Goal: Task Accomplishment & Management: Use online tool/utility

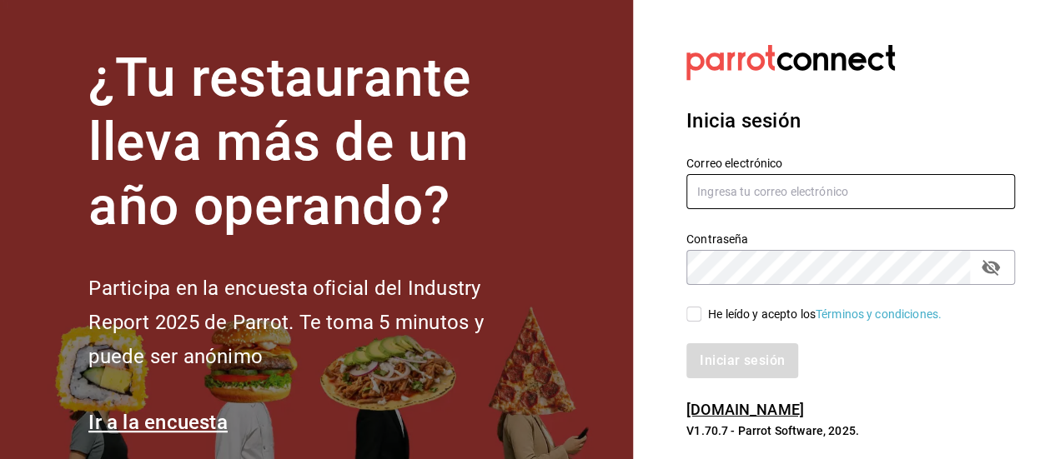
type input "[EMAIL_ADDRESS][DOMAIN_NAME]"
click at [692, 317] on input "He leído y acepto los Términos y condiciones." at bounding box center [693, 314] width 15 height 15
checkbox input "true"
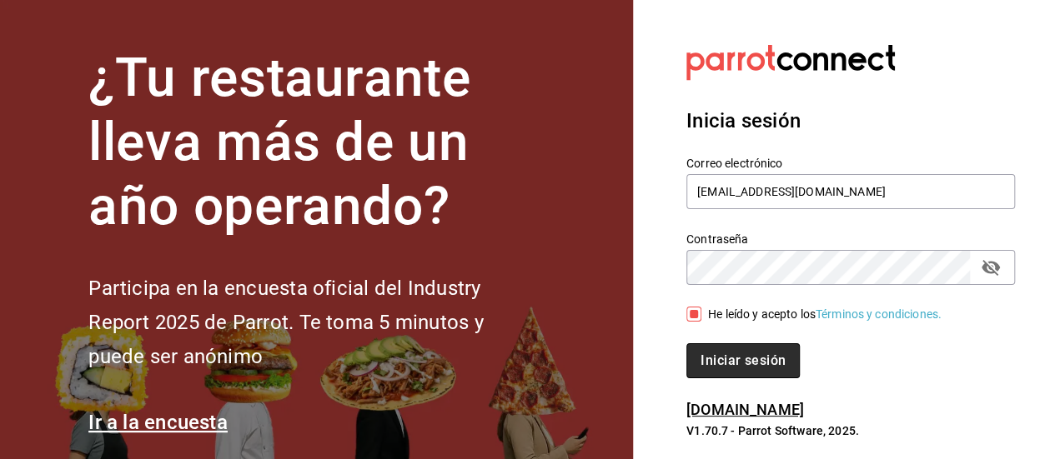
click at [730, 363] on button "Iniciar sesión" at bounding box center [742, 361] width 113 height 35
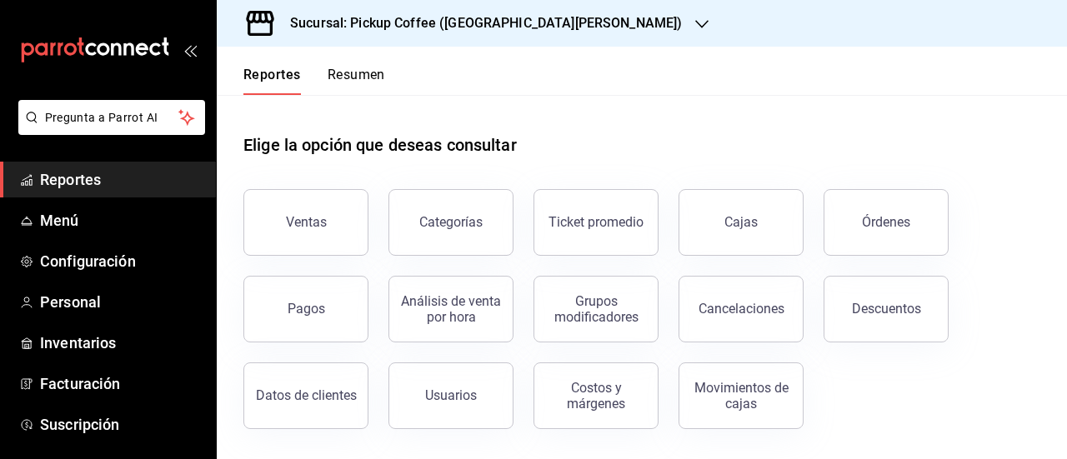
click at [695, 20] on icon "button" at bounding box center [701, 24] width 13 height 13
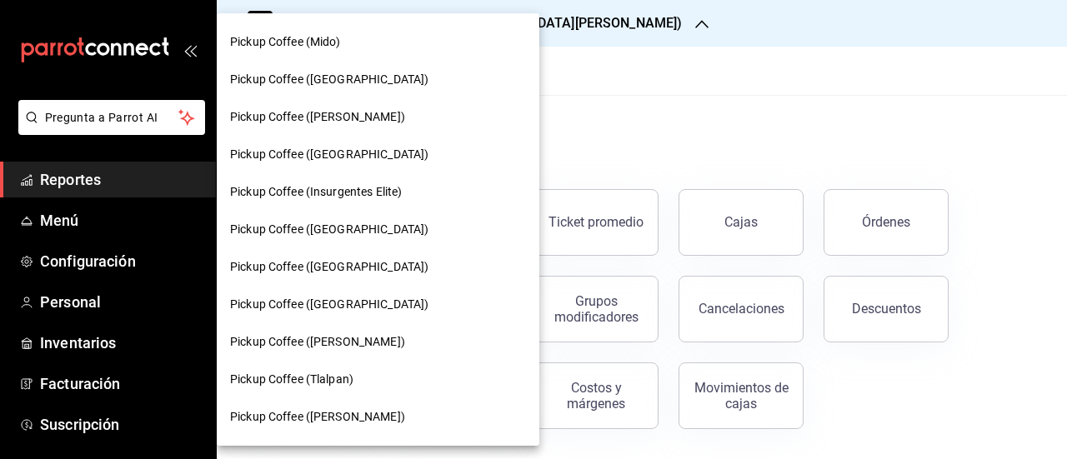
scroll to position [1024, 0]
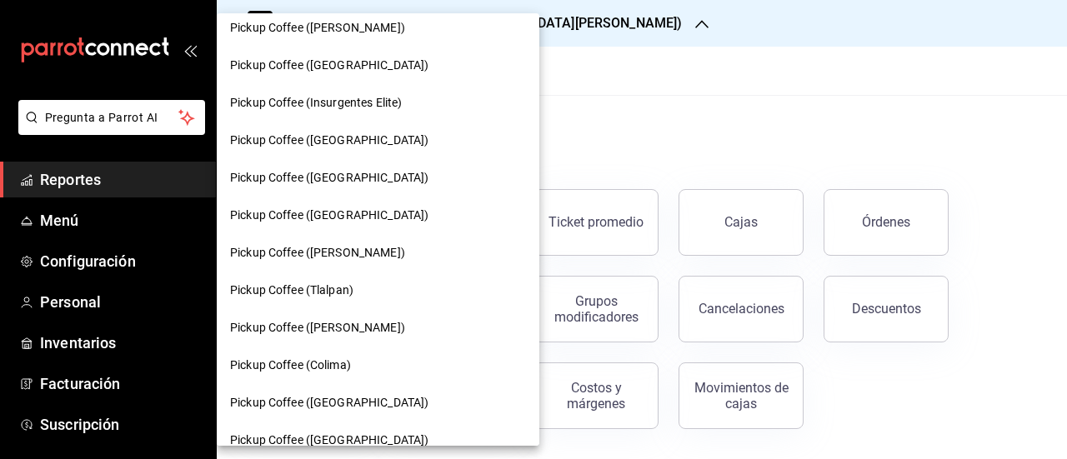
click at [334, 142] on span "Pickup Coffee ([GEOGRAPHIC_DATA])" at bounding box center [329, 141] width 198 height 18
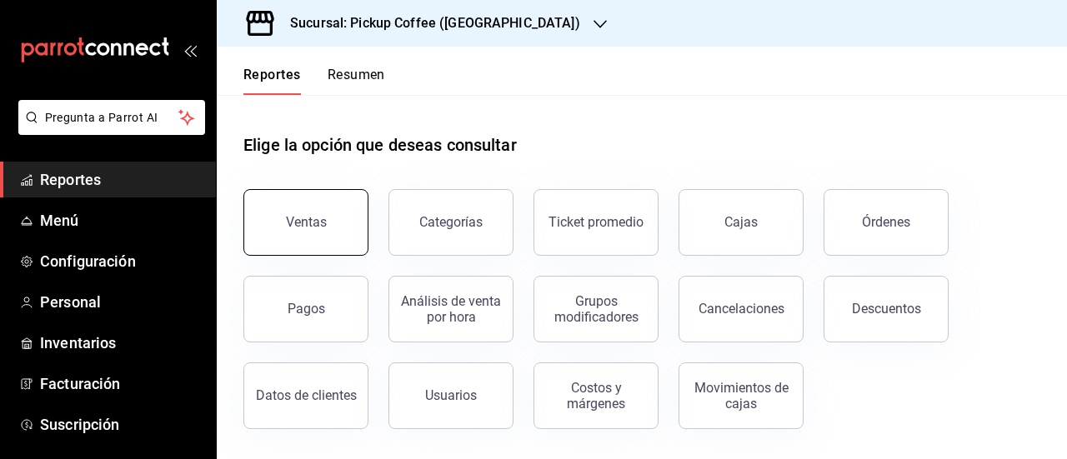
click at [283, 229] on button "Ventas" at bounding box center [305, 222] width 125 height 67
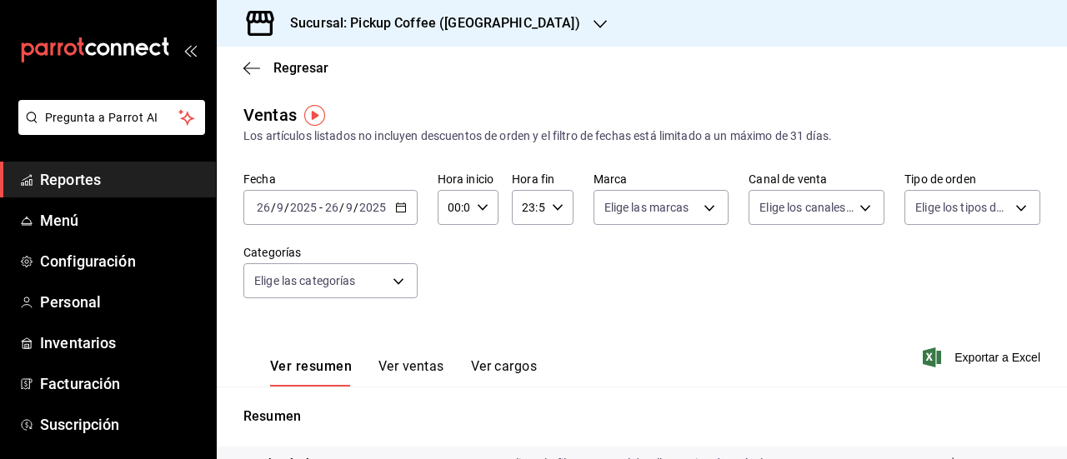
click at [400, 206] on \(Stroke\) "button" at bounding box center [400, 206] width 9 height 1
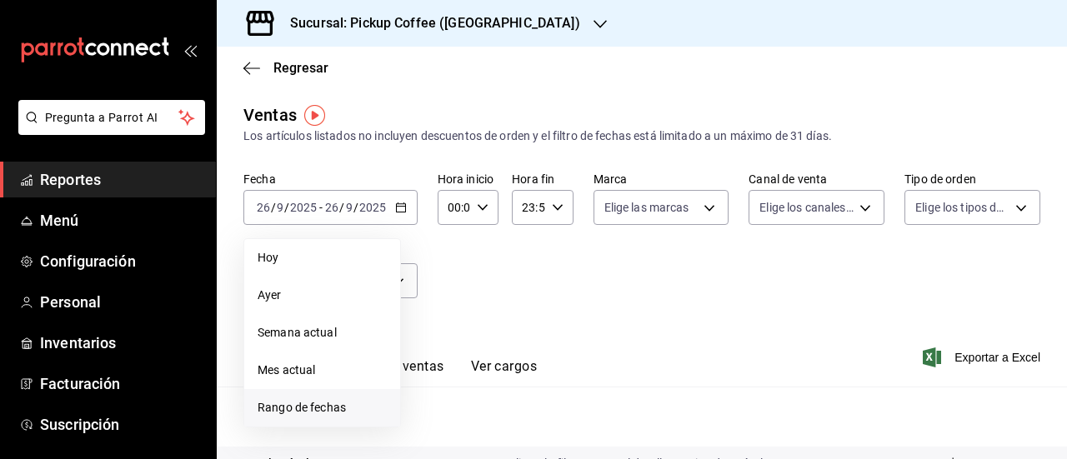
click at [339, 414] on span "Rango de fechas" at bounding box center [322, 408] width 129 height 18
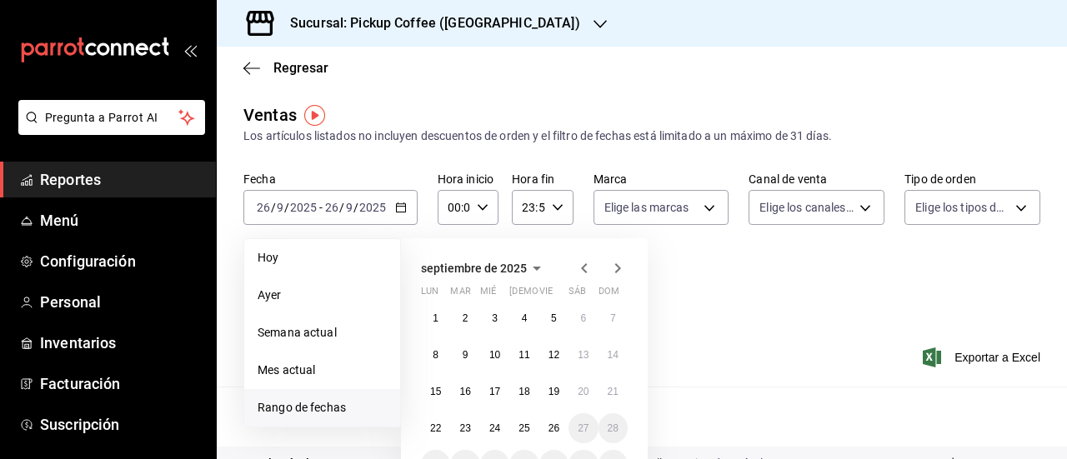
click at [584, 263] on icon "button" at bounding box center [584, 268] width 20 height 20
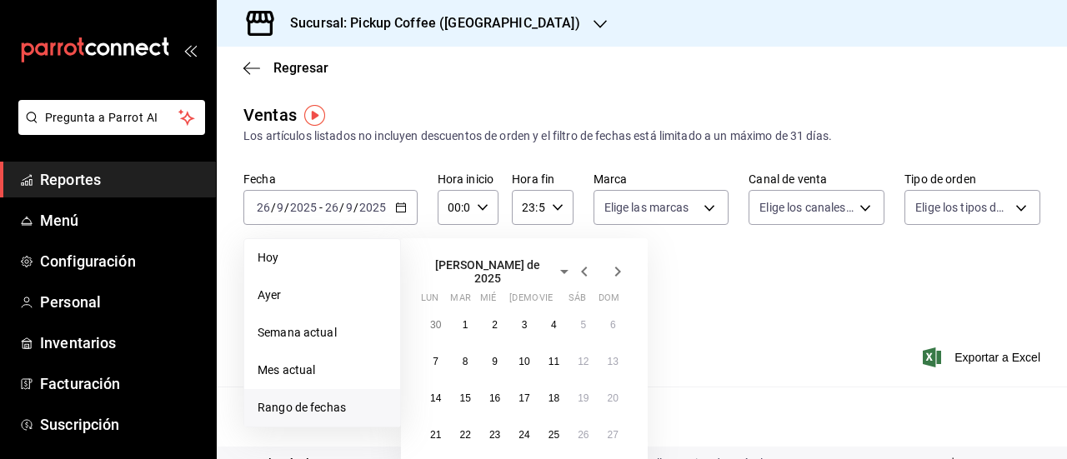
click at [584, 263] on icon "button" at bounding box center [584, 272] width 20 height 20
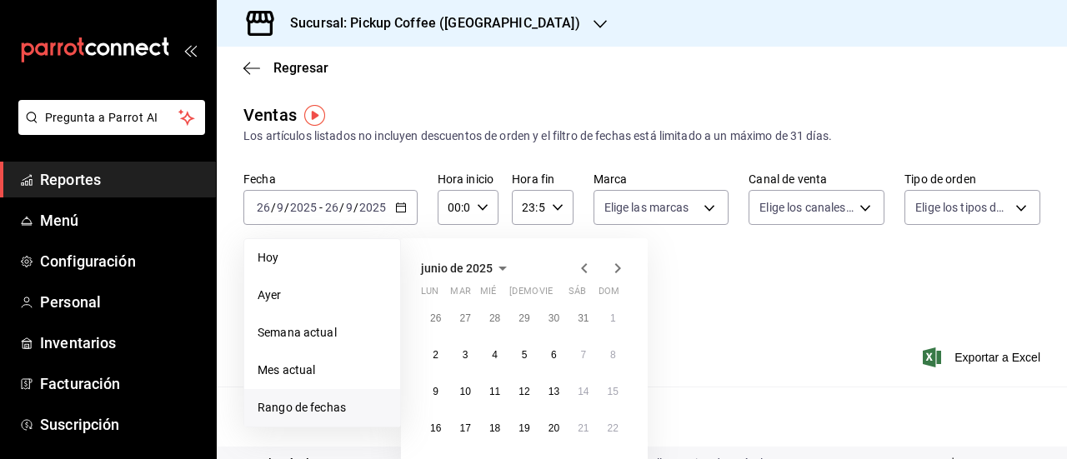
click at [584, 263] on icon "button" at bounding box center [584, 268] width 20 height 20
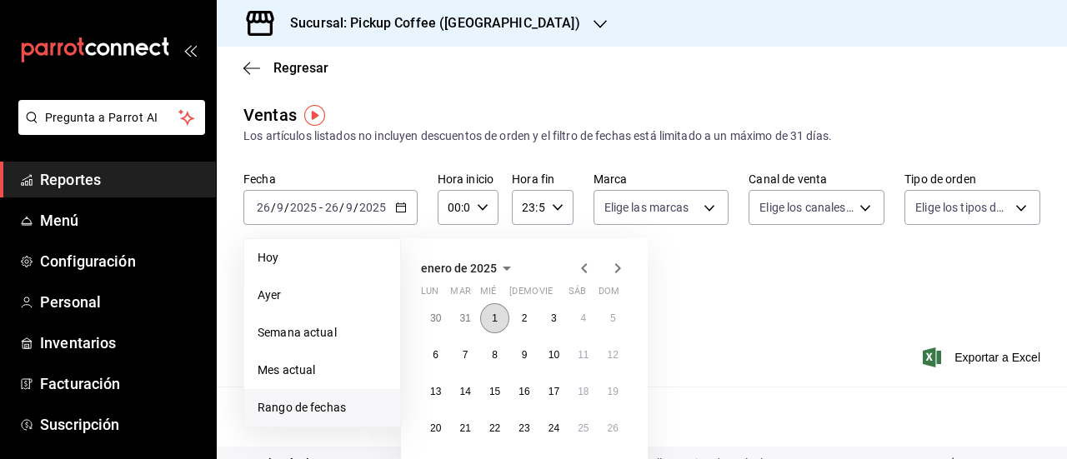
click at [492, 325] on button "1" at bounding box center [494, 318] width 29 height 30
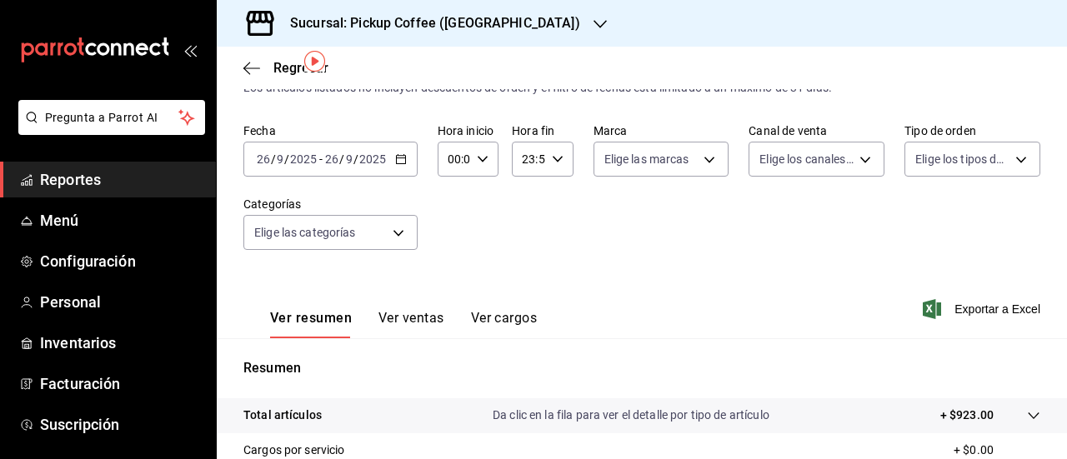
scroll to position [53, 0]
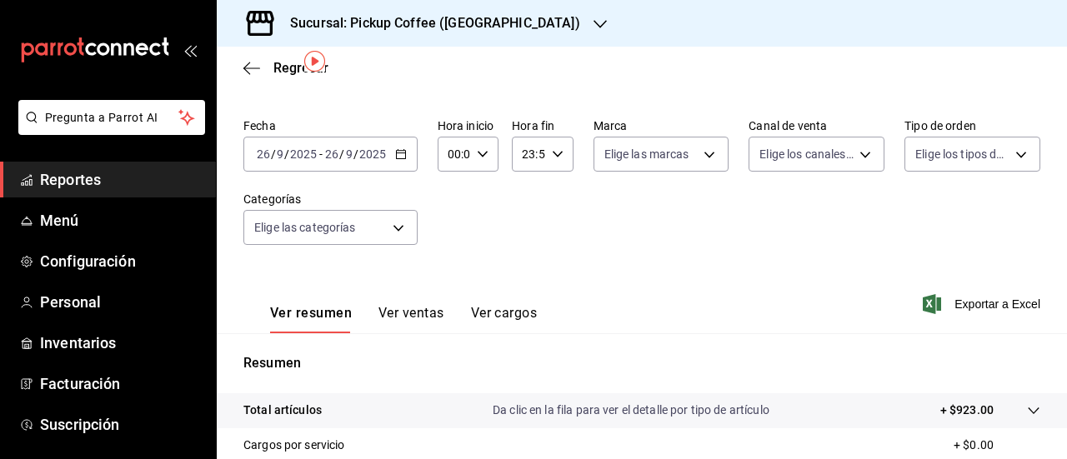
click at [400, 154] on icon "button" at bounding box center [401, 154] width 12 height 12
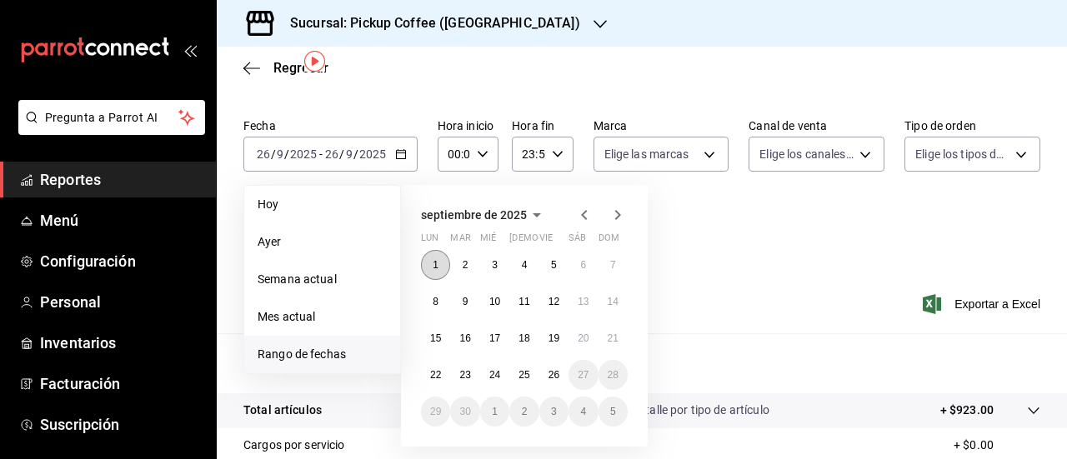
click at [430, 259] on button "1" at bounding box center [435, 265] width 29 height 30
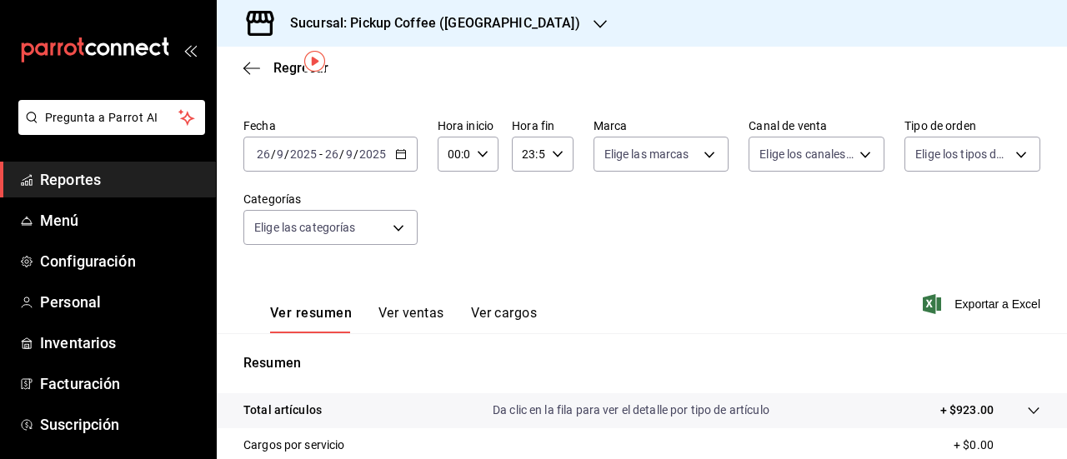
click at [400, 156] on icon "button" at bounding box center [401, 154] width 12 height 12
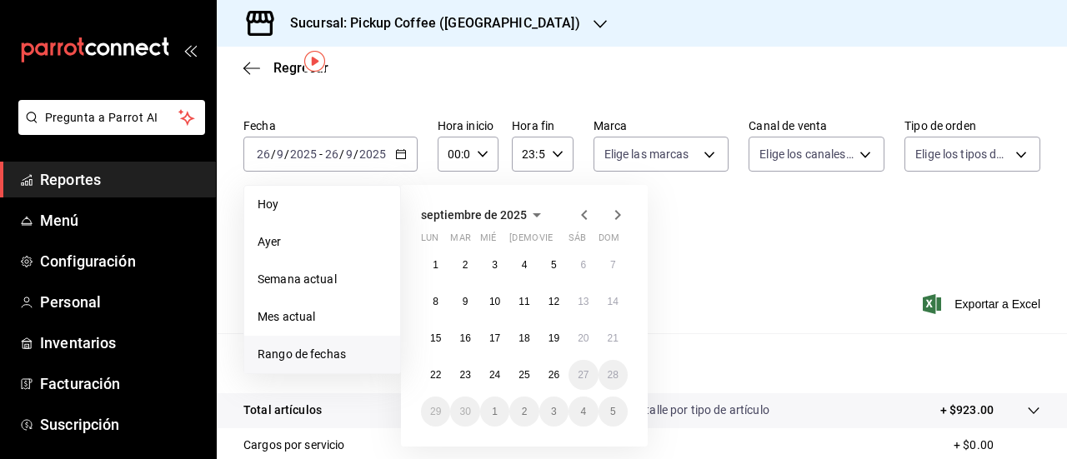
click at [590, 214] on icon "button" at bounding box center [584, 215] width 20 height 20
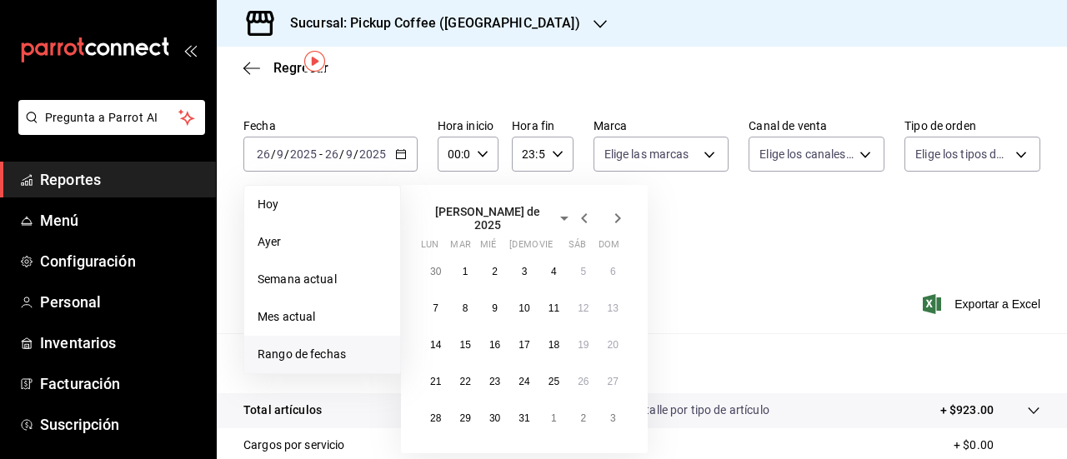
click at [590, 214] on icon "button" at bounding box center [584, 218] width 20 height 20
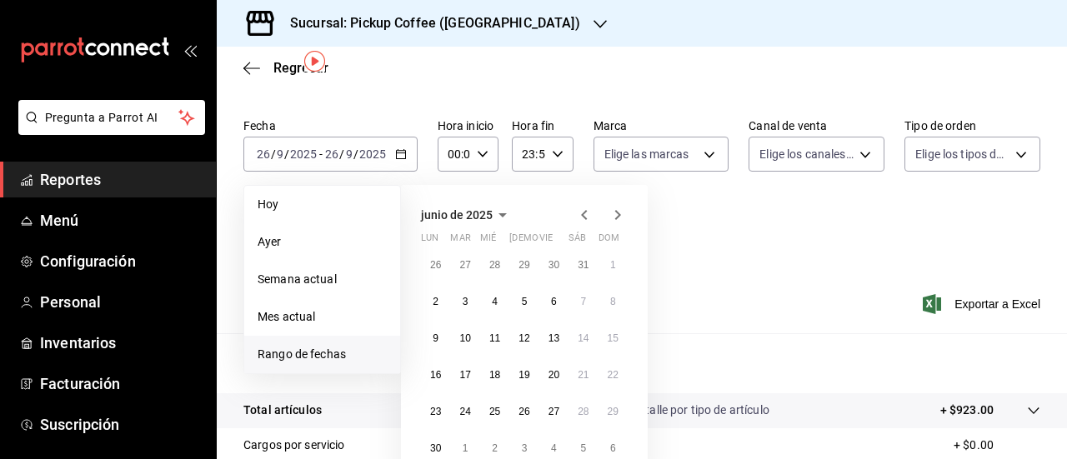
click at [590, 214] on icon "button" at bounding box center [584, 215] width 20 height 20
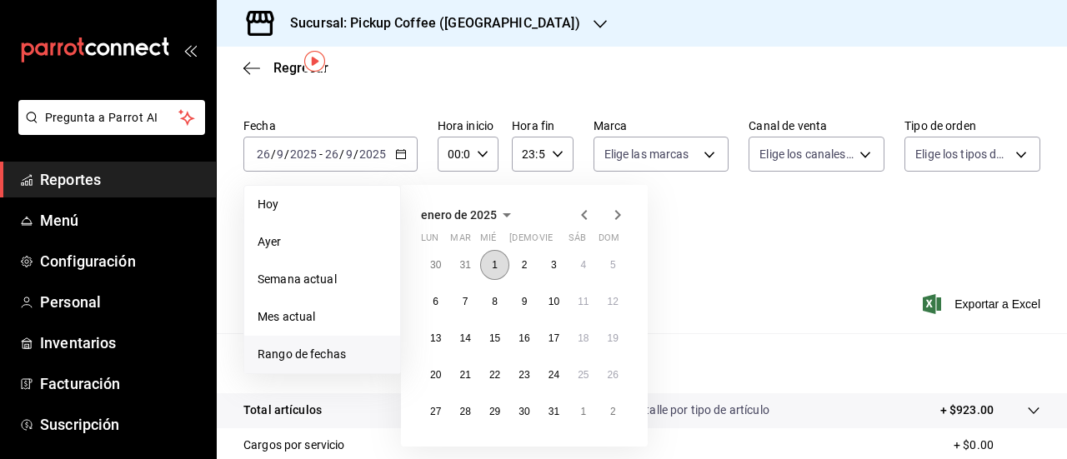
click at [492, 266] on abbr "1" at bounding box center [495, 265] width 6 height 12
click at [550, 413] on abbr "31" at bounding box center [554, 412] width 11 height 12
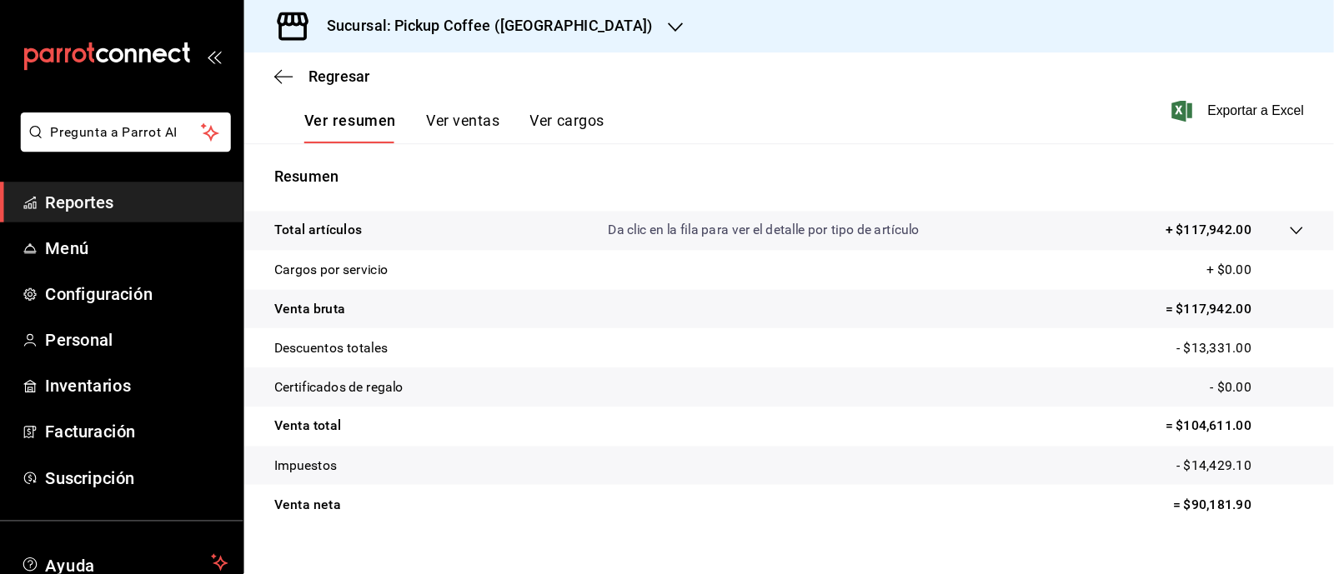
scroll to position [224, 0]
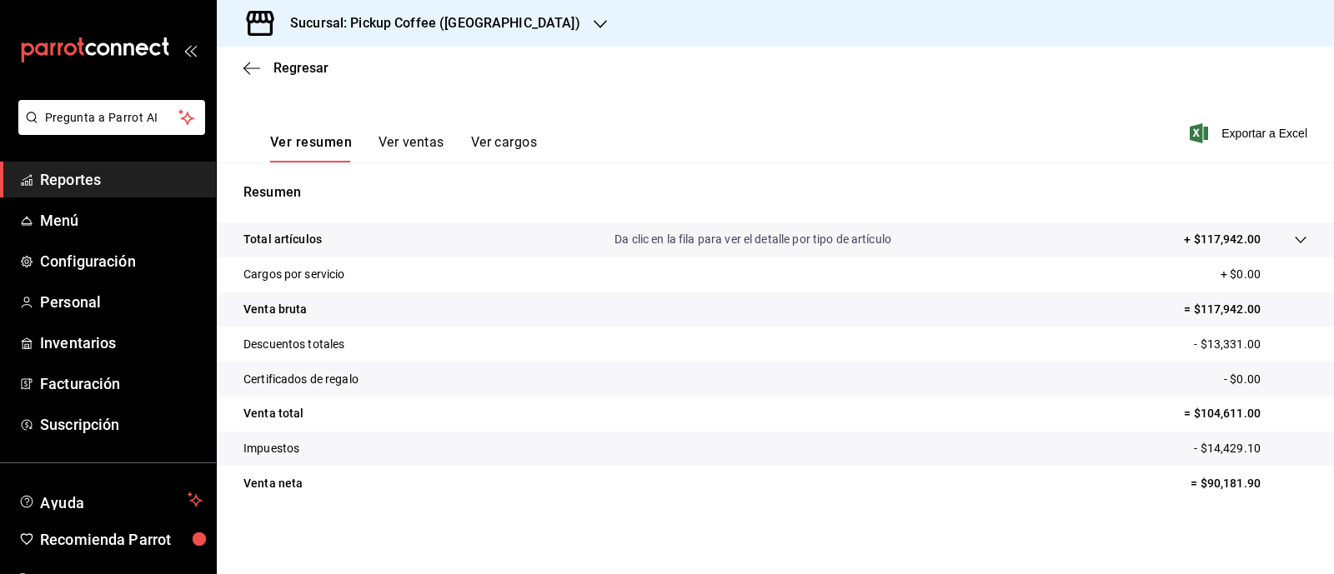
drag, startPoint x: 928, startPoint y: 3, endPoint x: 740, endPoint y: 539, distance: 569.0
click at [740, 459] on div "Ventas Los artículos listados no incluyen descuentos de orden y el filtro de fe…" at bounding box center [775, 213] width 1117 height 670
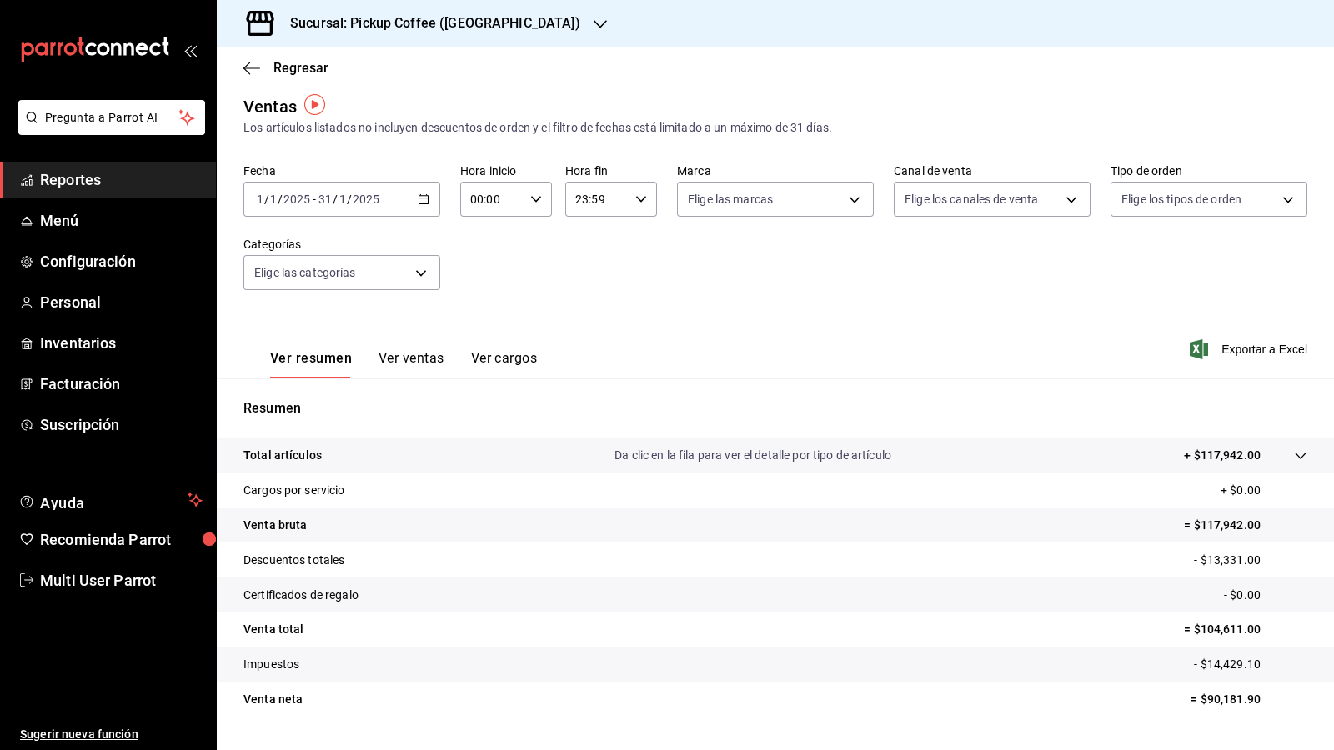
scroll to position [10, 0]
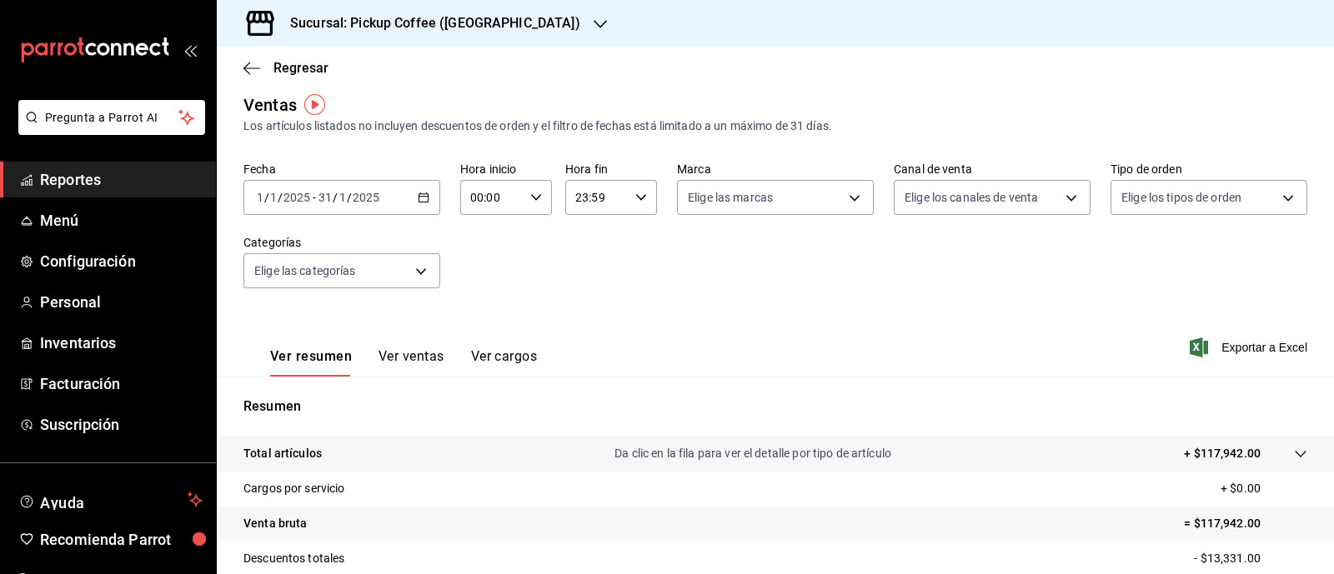
click at [420, 198] on icon "button" at bounding box center [424, 198] width 12 height 12
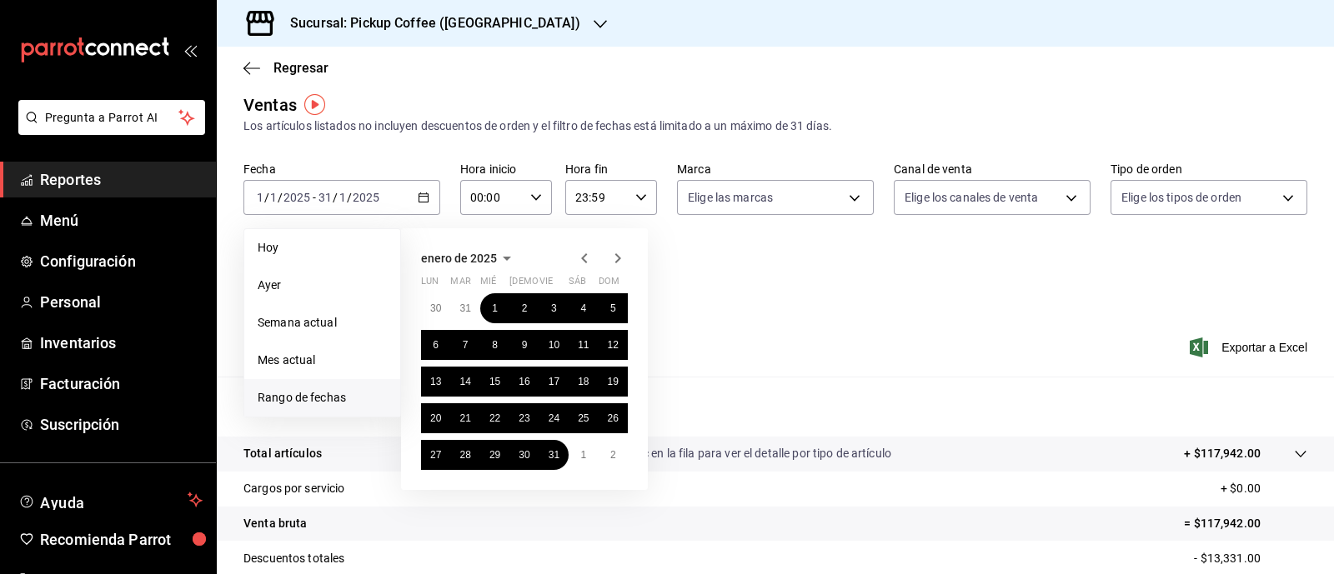
click at [616, 259] on icon "button" at bounding box center [618, 258] width 20 height 20
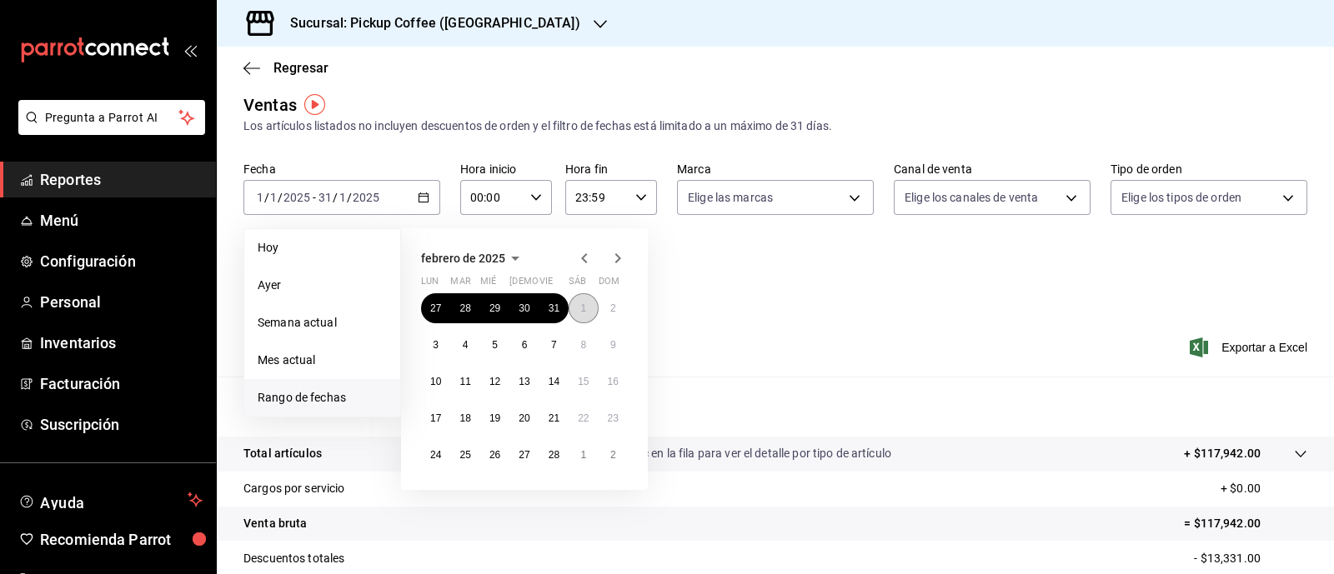
click at [584, 303] on abbr "1" at bounding box center [583, 309] width 6 height 12
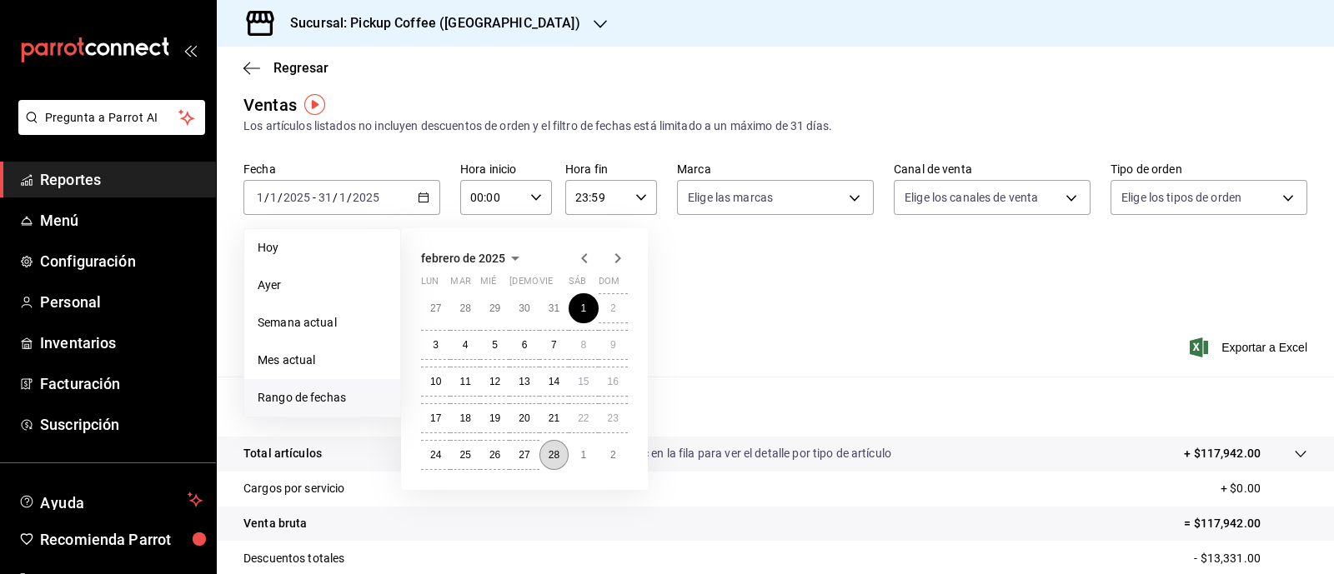
click at [554, 457] on abbr "28" at bounding box center [554, 455] width 11 height 12
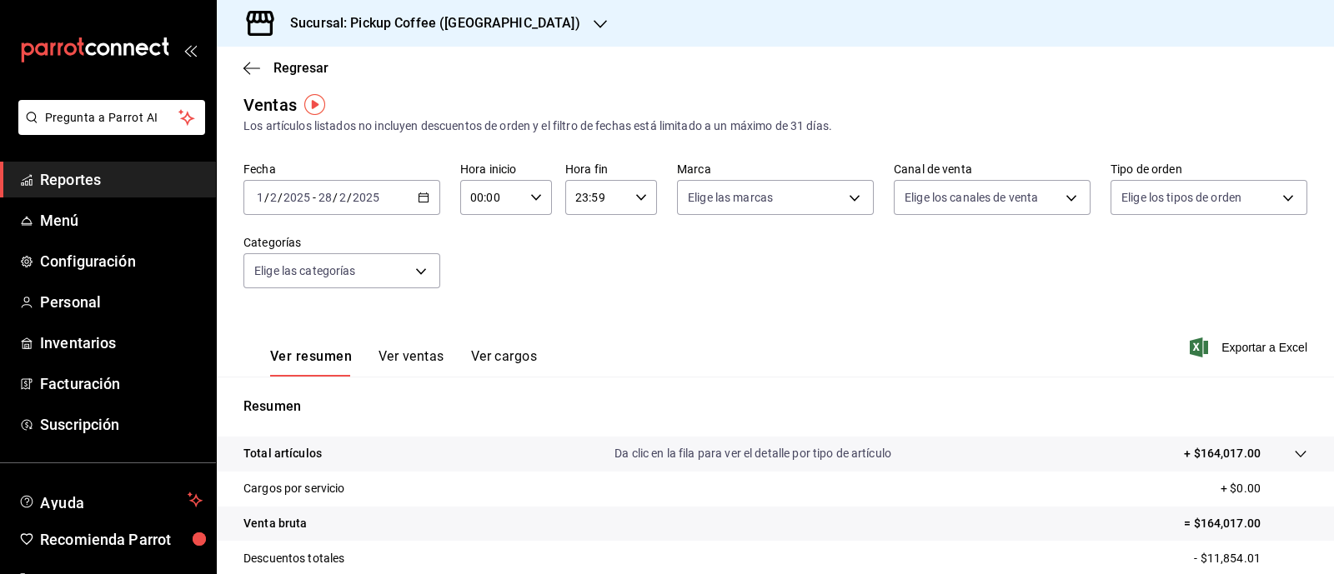
click at [413, 194] on div "2025-02-01 1 / 2 / 2025 - 2025-02-28 28 / 2 / 2025" at bounding box center [341, 197] width 197 height 35
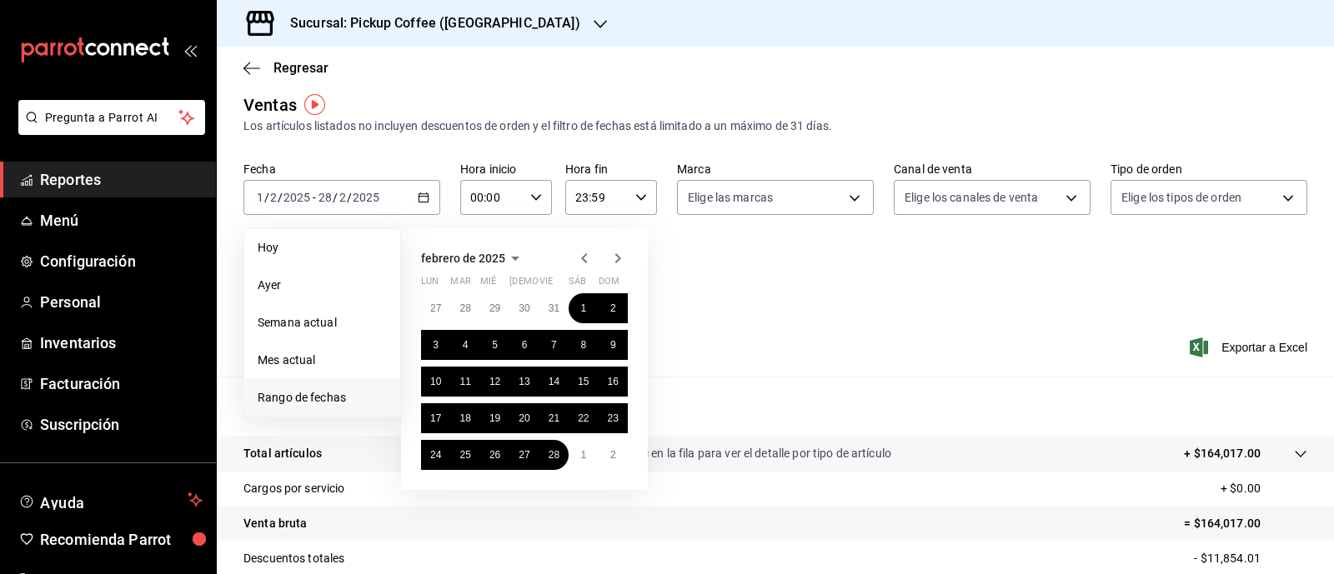
click at [617, 260] on icon "button" at bounding box center [618, 258] width 6 height 10
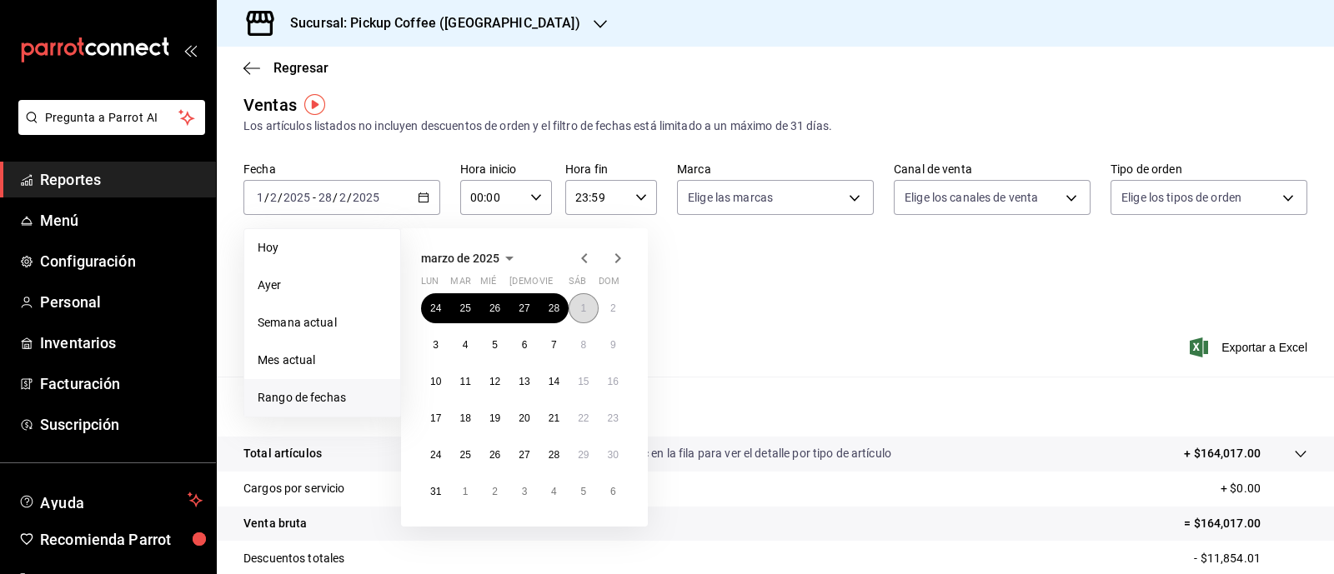
click at [588, 314] on button "1" at bounding box center [583, 308] width 29 height 30
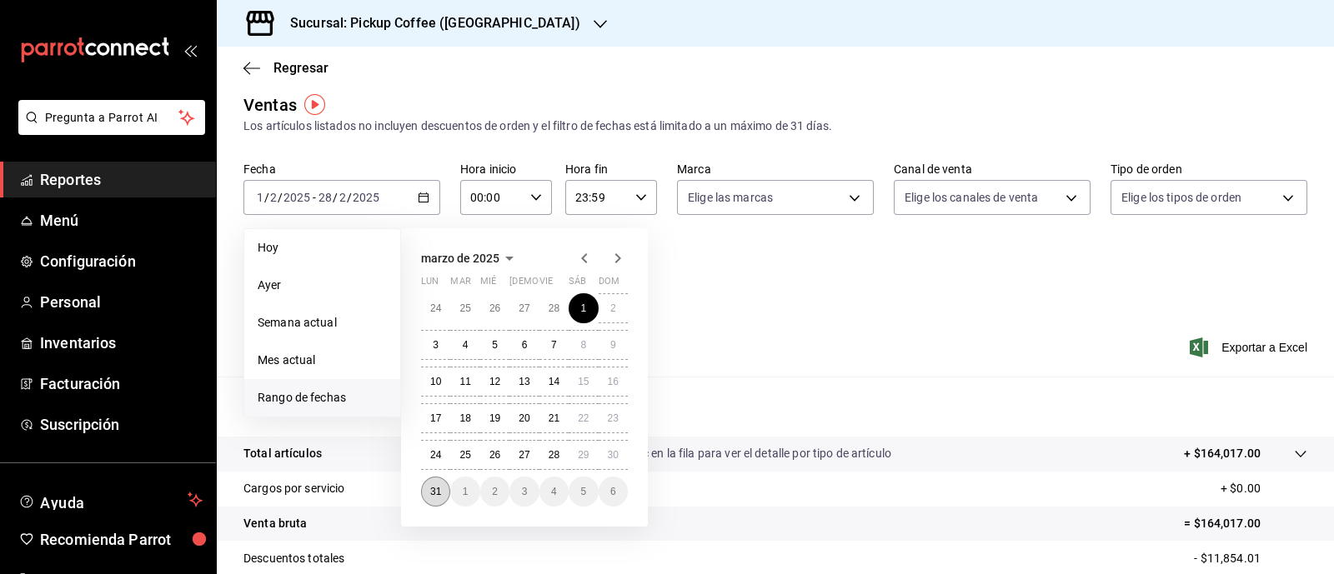
click at [431, 459] on abbr "31" at bounding box center [435, 492] width 11 height 12
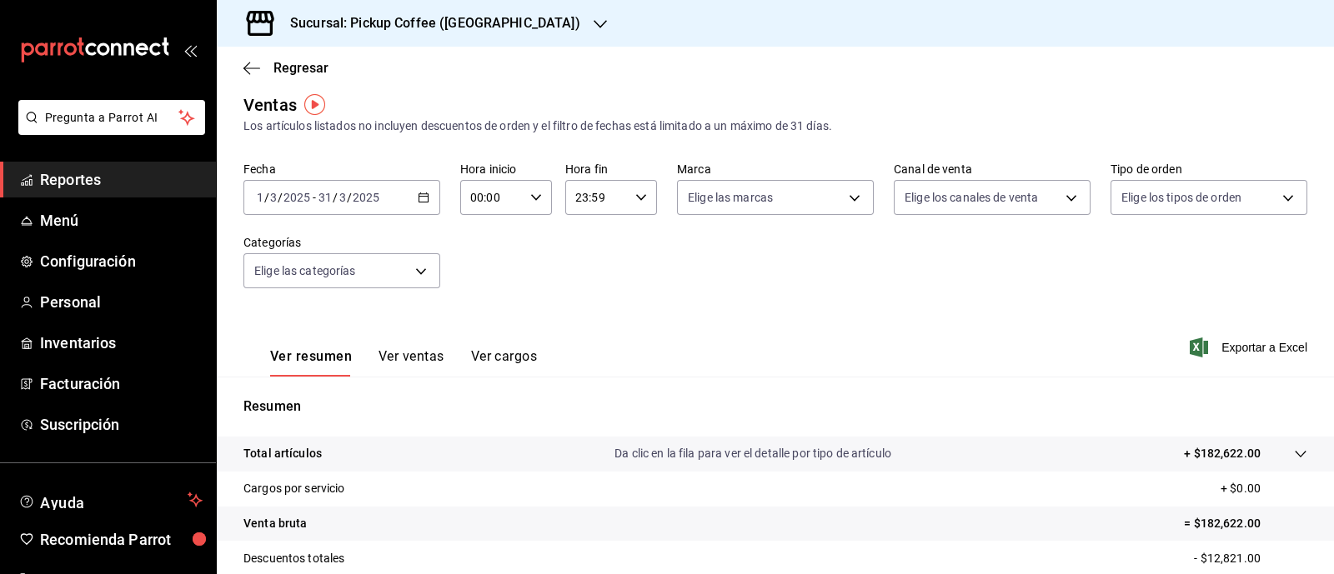
click at [422, 202] on \(Stroke\) "button" at bounding box center [424, 197] width 10 height 9
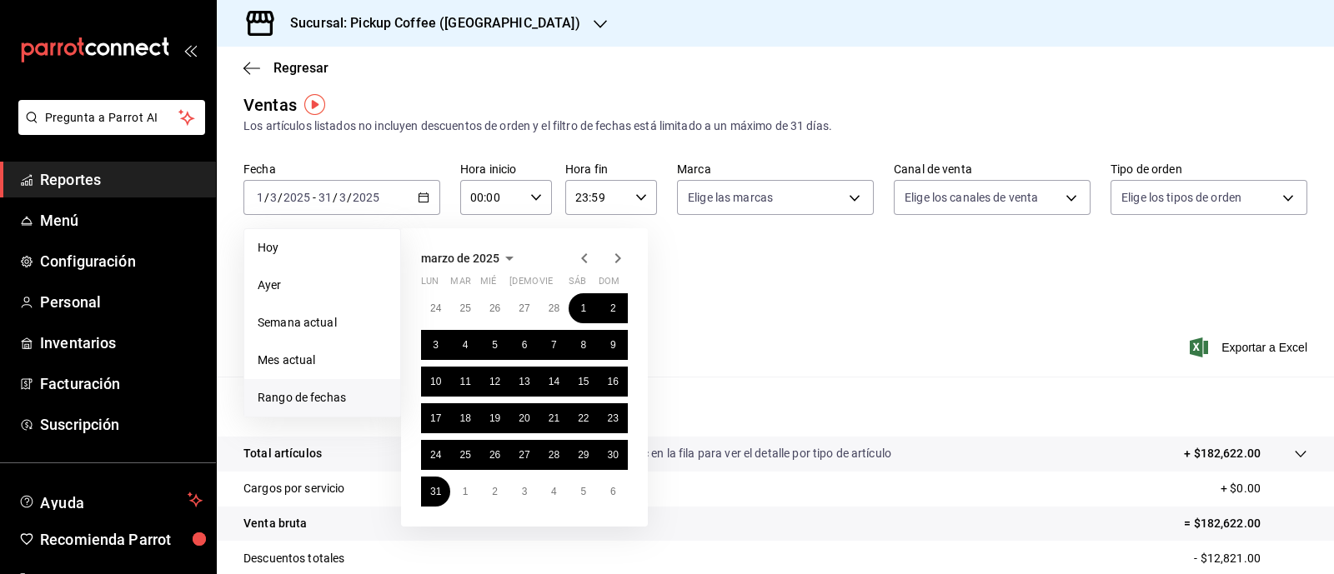
click at [622, 262] on icon "button" at bounding box center [618, 258] width 20 height 20
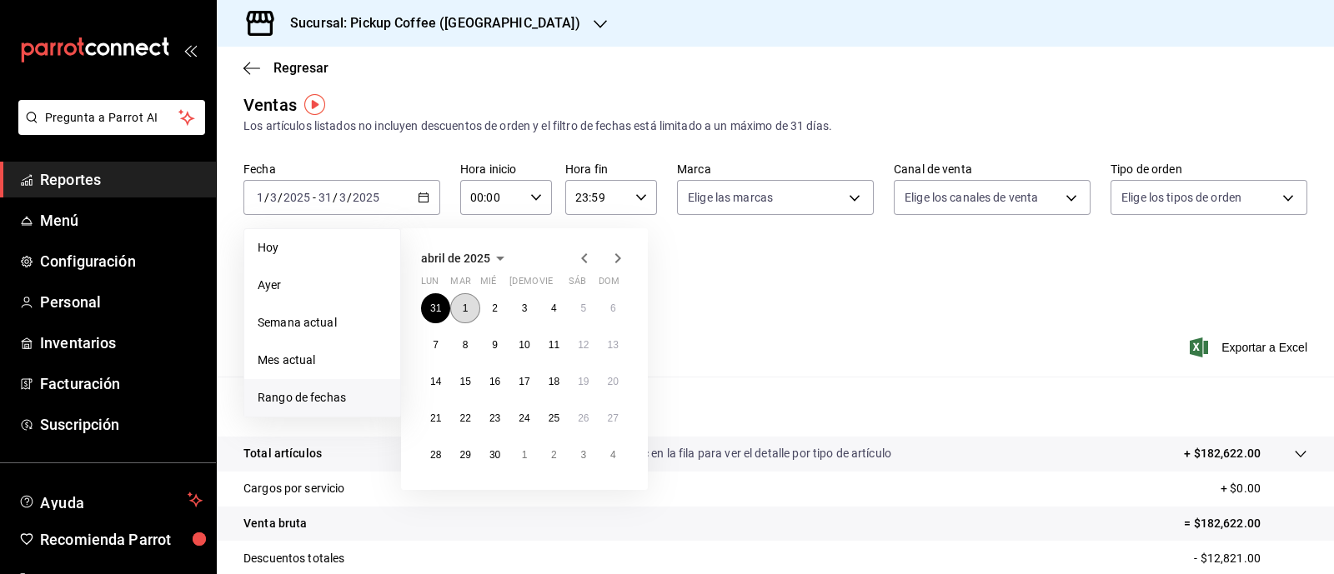
click at [467, 310] on abbr "1" at bounding box center [466, 309] width 6 height 12
click at [494, 451] on abbr "30" at bounding box center [494, 455] width 11 height 12
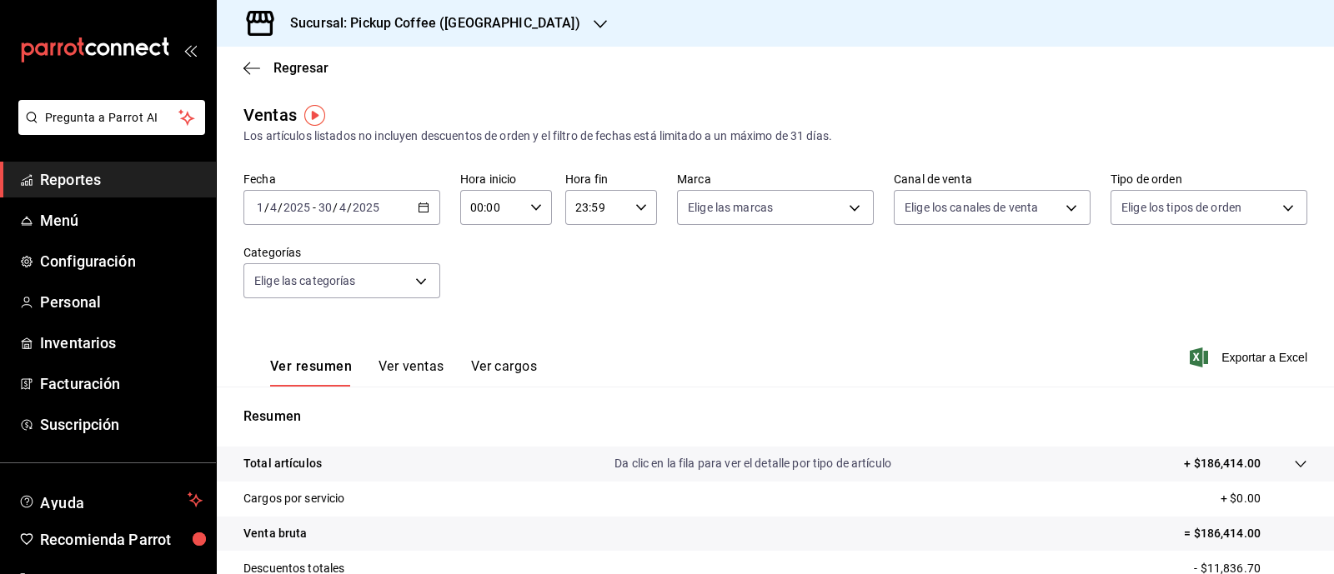
click at [425, 211] on icon "button" at bounding box center [424, 208] width 12 height 12
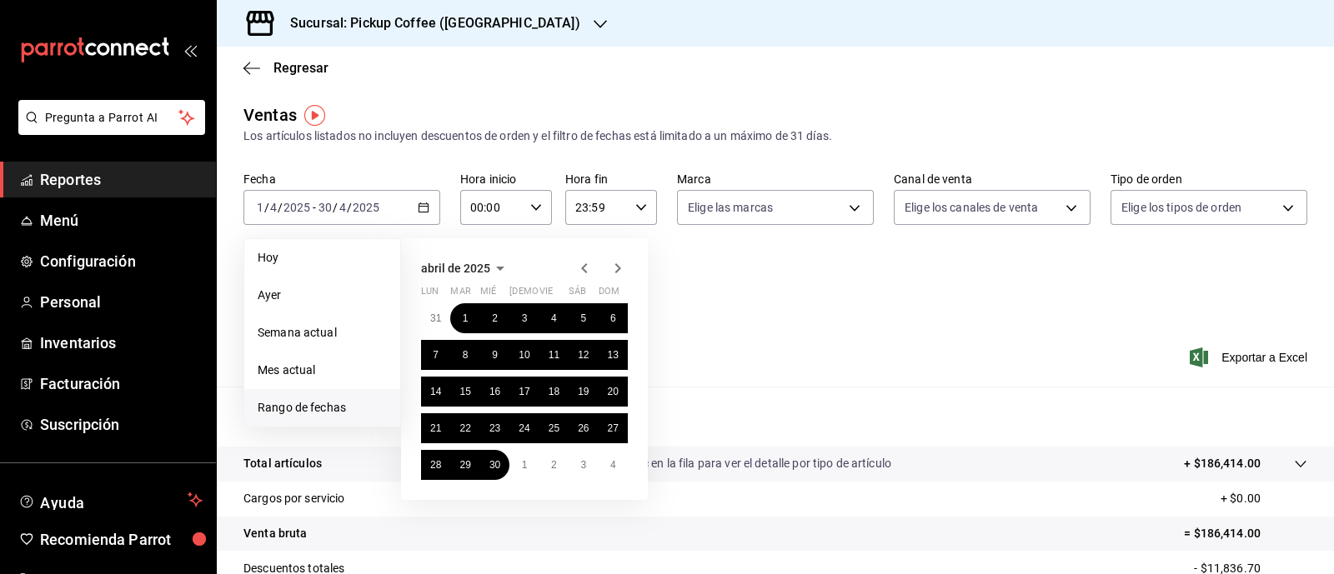
click at [616, 271] on icon "button" at bounding box center [618, 268] width 6 height 10
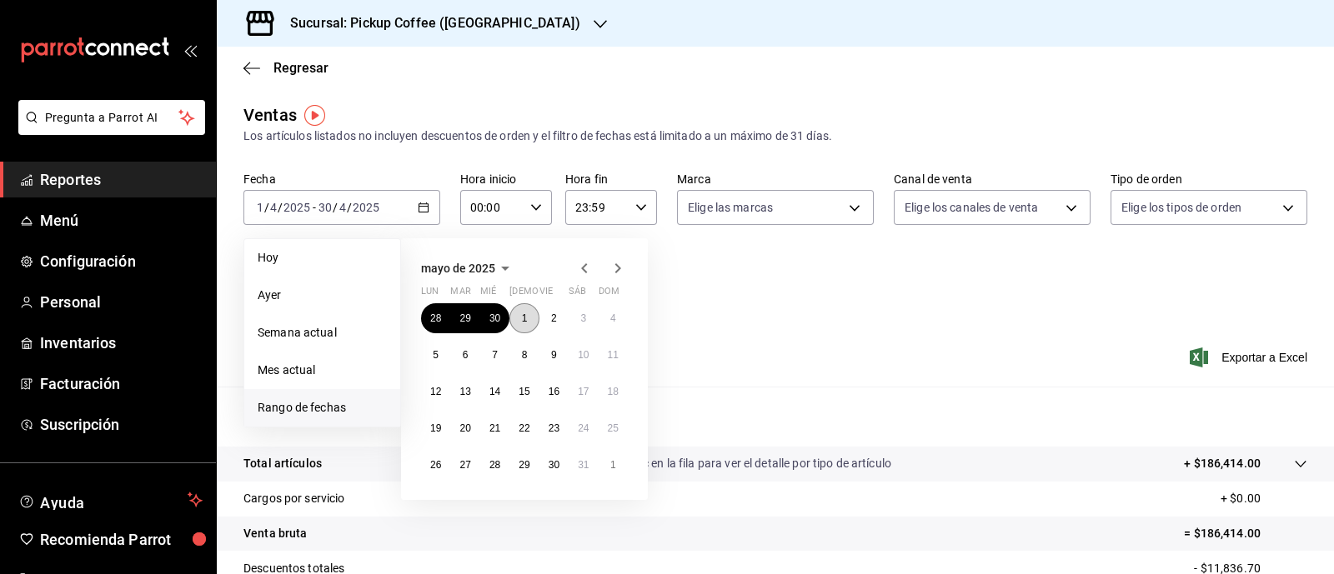
click at [520, 314] on button "1" at bounding box center [523, 318] width 29 height 30
click at [561, 459] on button "30" at bounding box center [553, 465] width 29 height 30
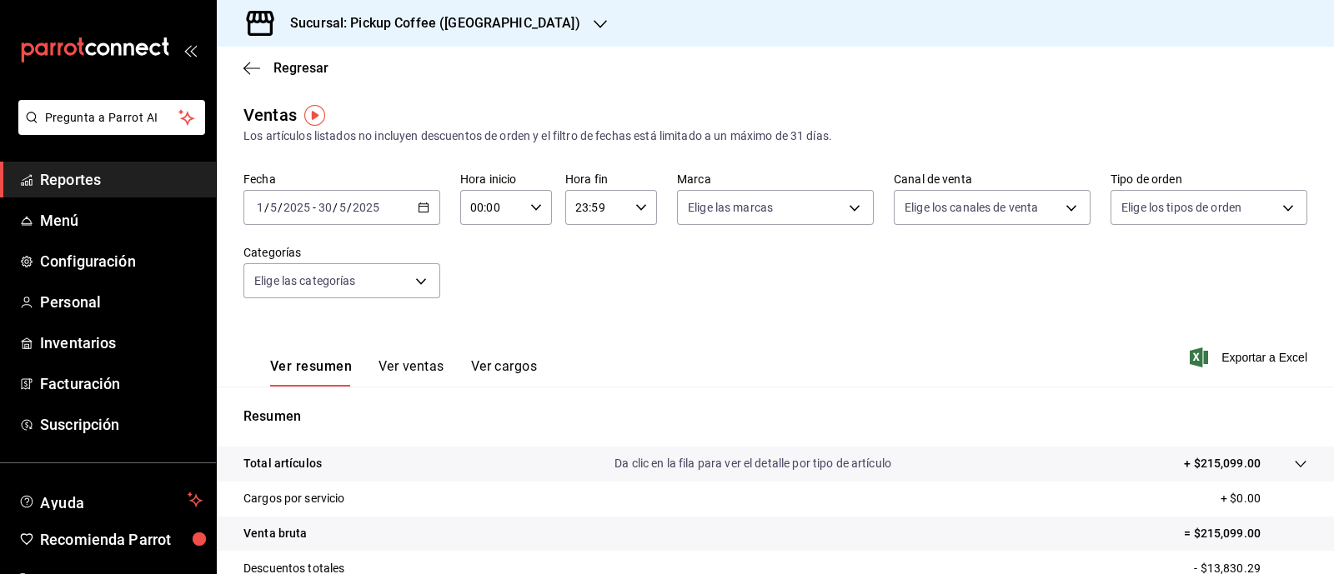
click at [422, 213] on icon "button" at bounding box center [424, 208] width 12 height 12
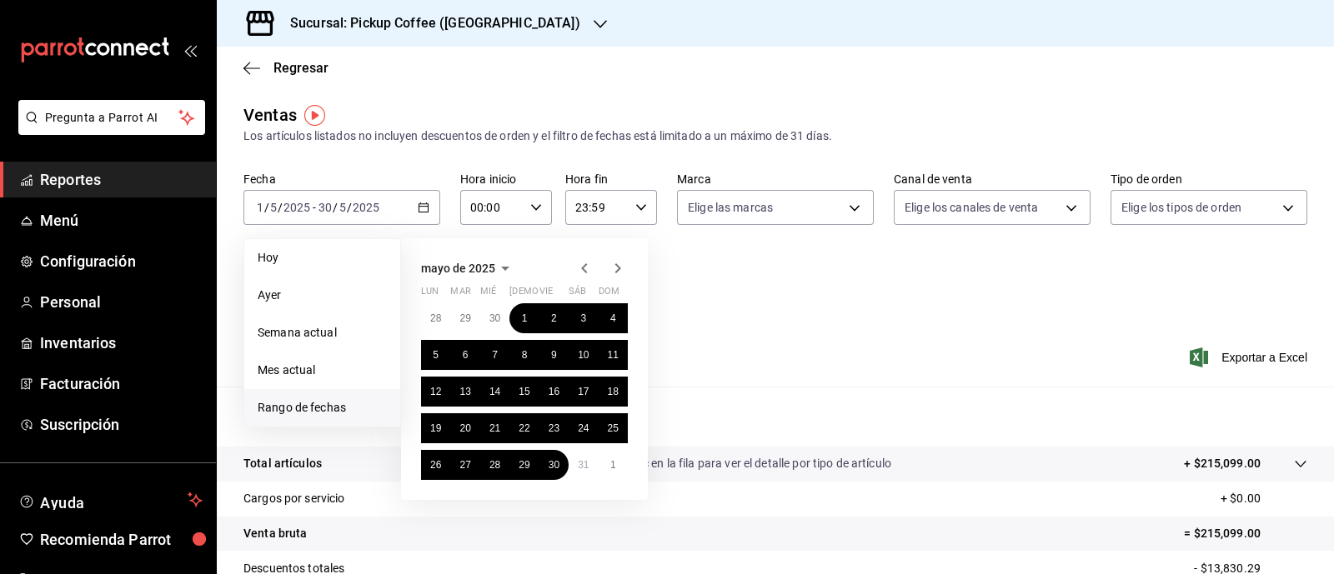
click at [622, 273] on icon "button" at bounding box center [618, 268] width 20 height 20
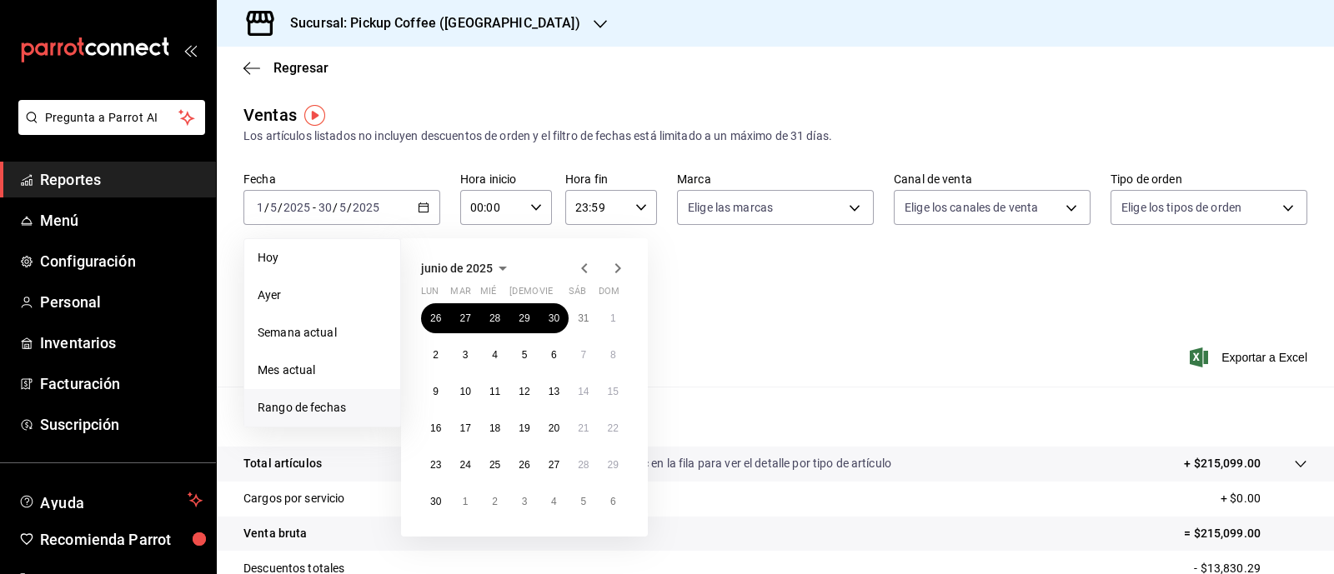
click at [579, 269] on icon "button" at bounding box center [584, 268] width 20 height 20
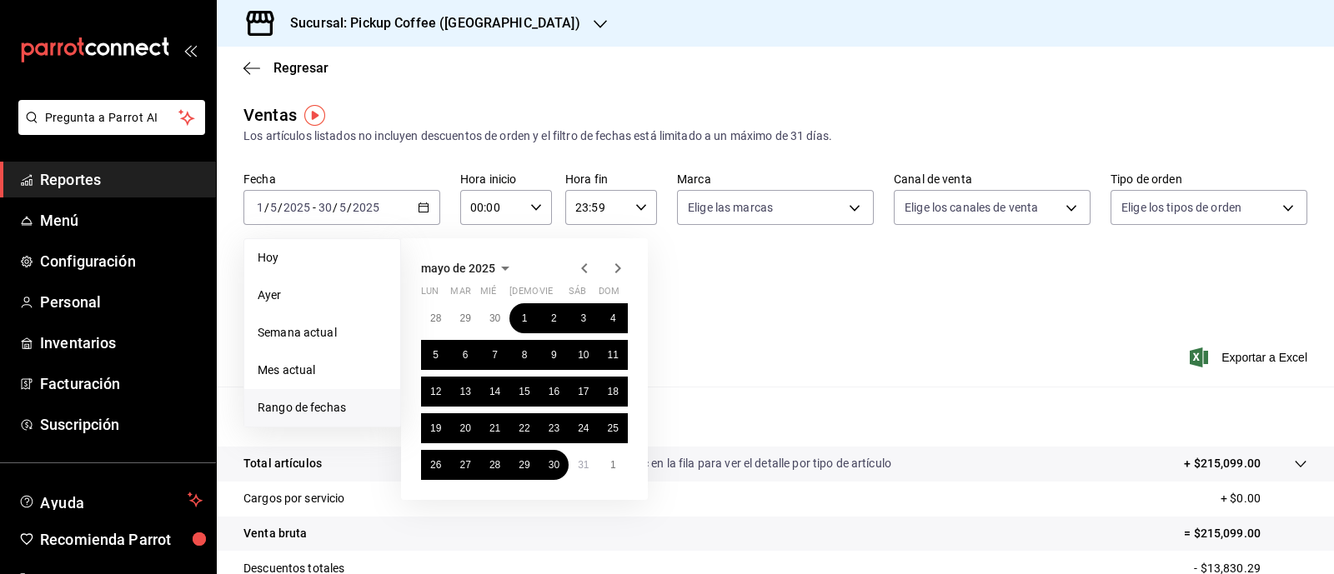
click at [619, 271] on icon "button" at bounding box center [618, 268] width 20 height 20
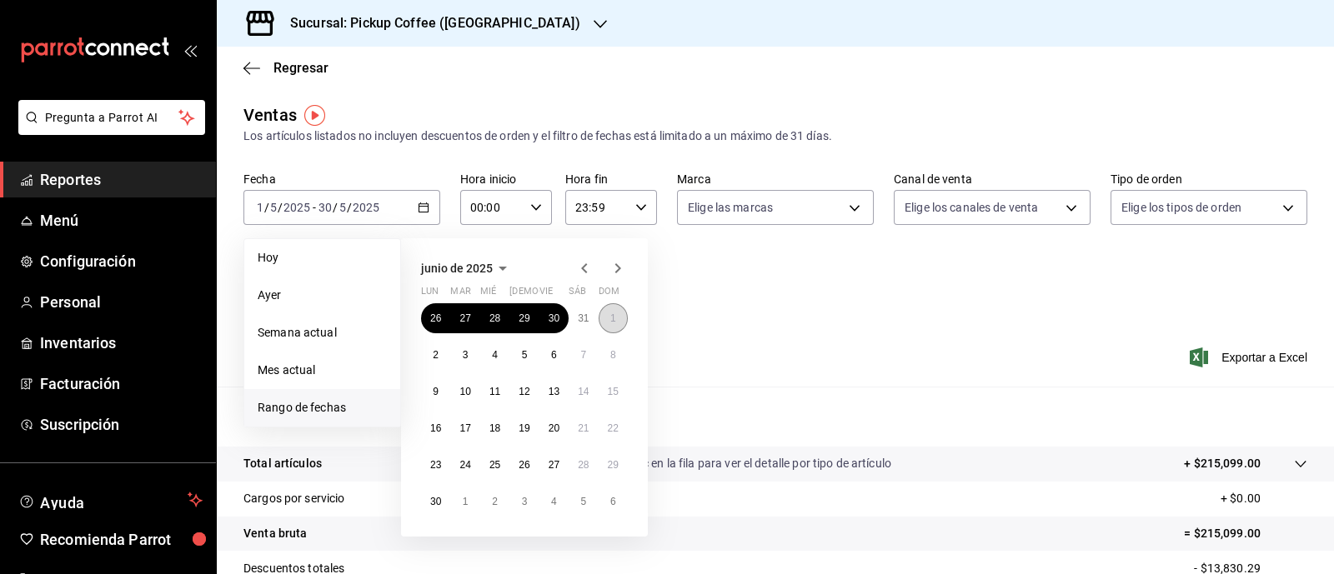
click at [613, 324] on button "1" at bounding box center [613, 318] width 29 height 30
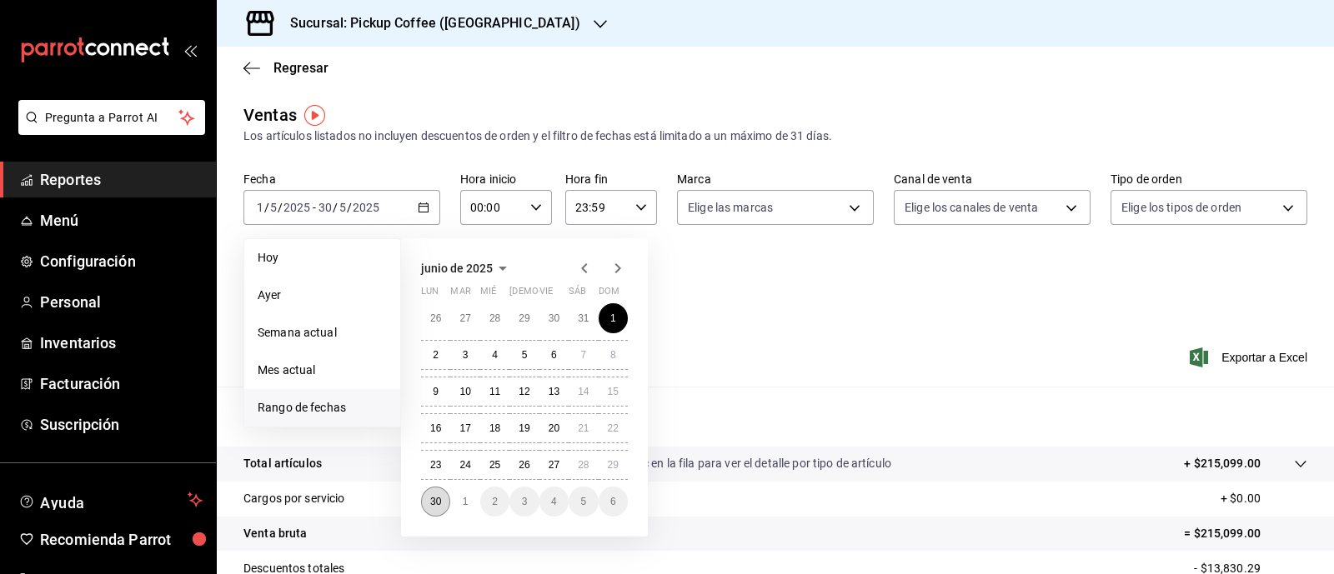
click at [438, 459] on abbr "30" at bounding box center [435, 502] width 11 height 12
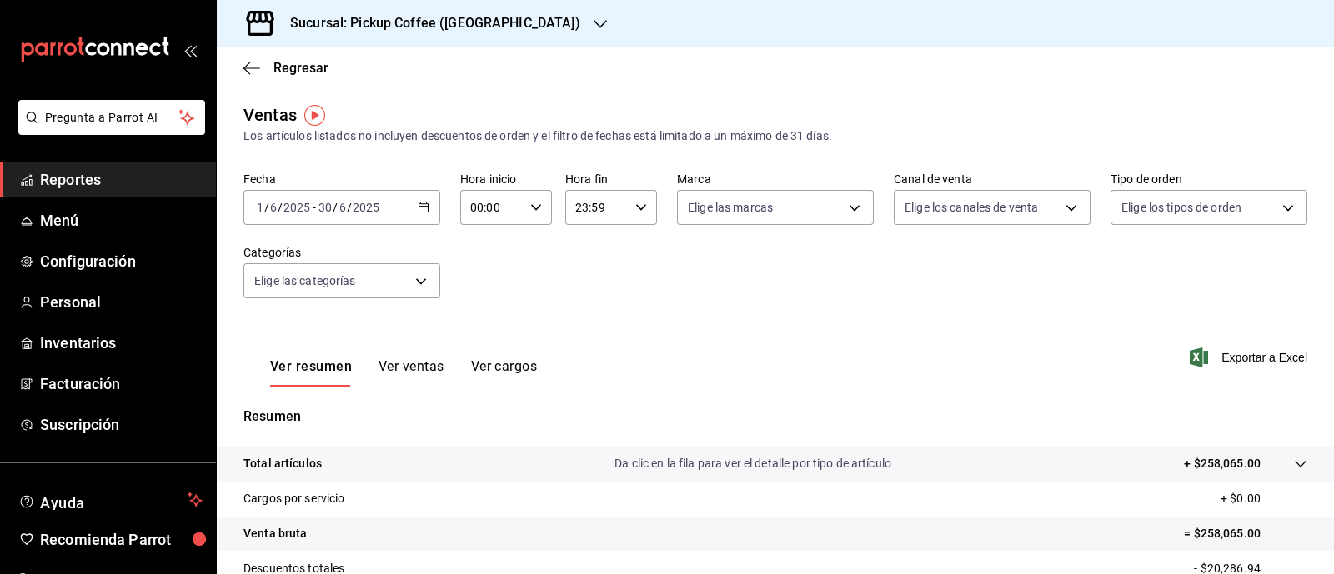
click at [421, 209] on icon "button" at bounding box center [424, 208] width 12 height 12
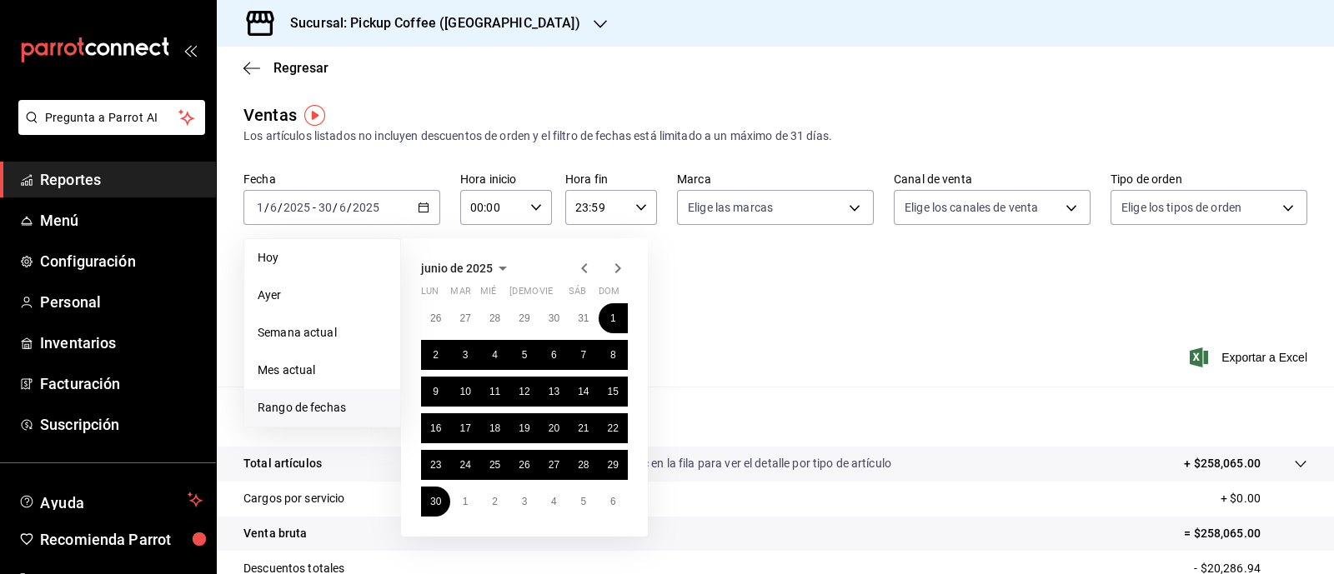
click at [622, 270] on icon "button" at bounding box center [618, 268] width 20 height 20
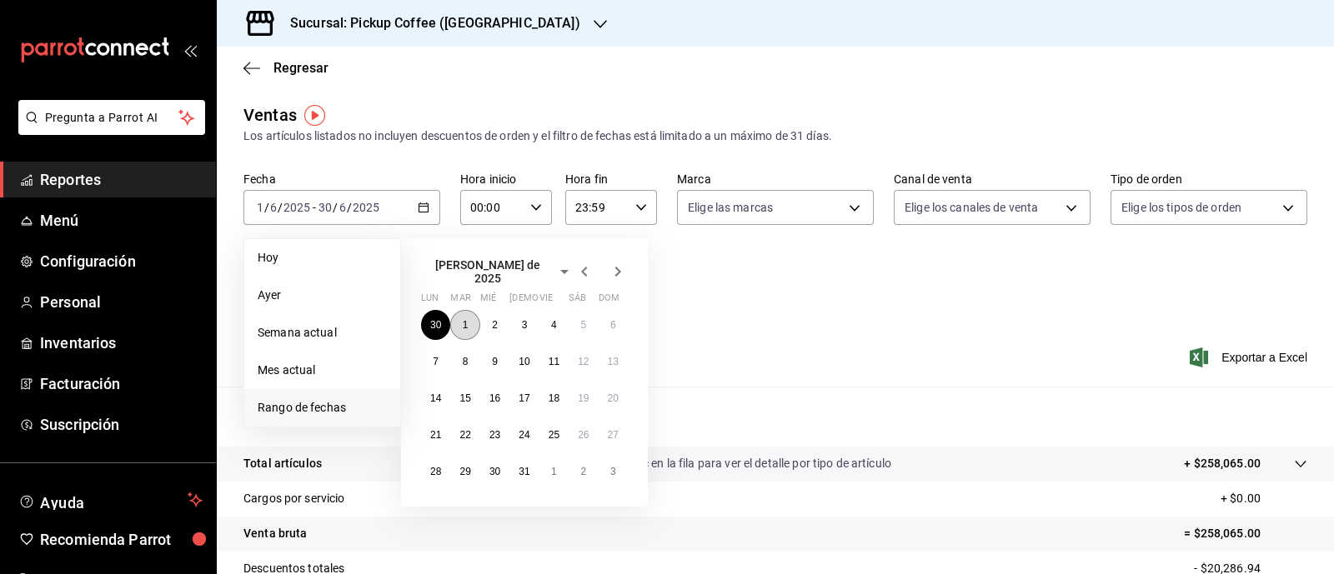
click at [463, 319] on abbr "1" at bounding box center [466, 325] width 6 height 12
click at [522, 459] on abbr "31" at bounding box center [524, 472] width 11 height 12
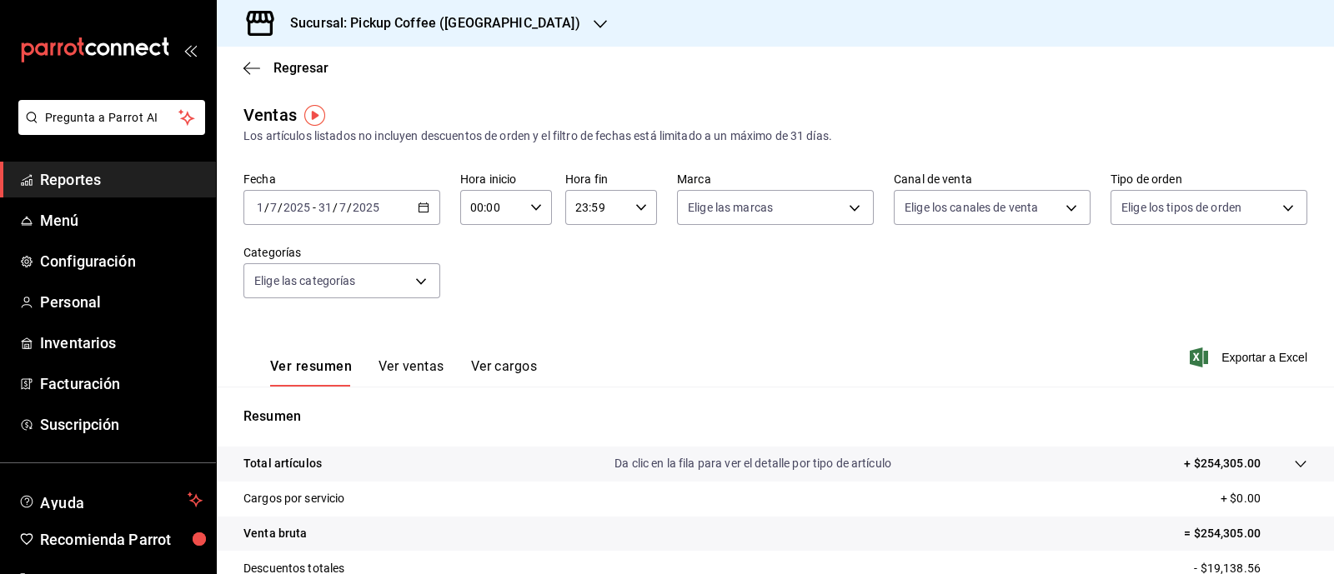
click at [422, 212] on \(Stroke\) "button" at bounding box center [424, 207] width 10 height 9
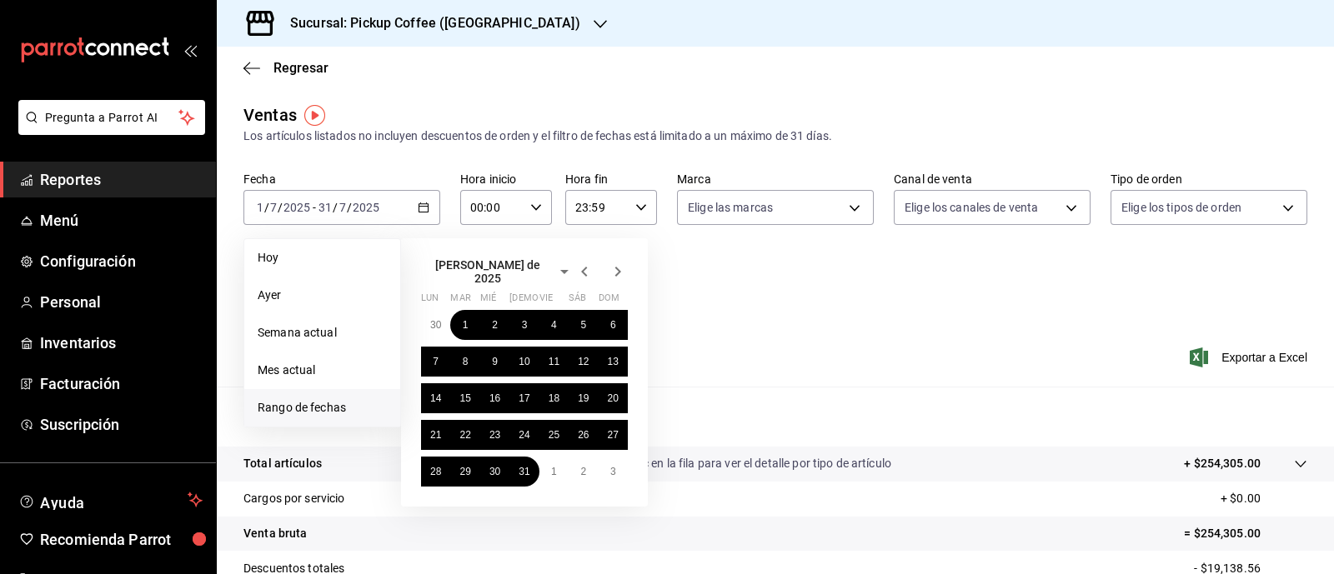
click at [619, 274] on icon "button" at bounding box center [618, 272] width 20 height 20
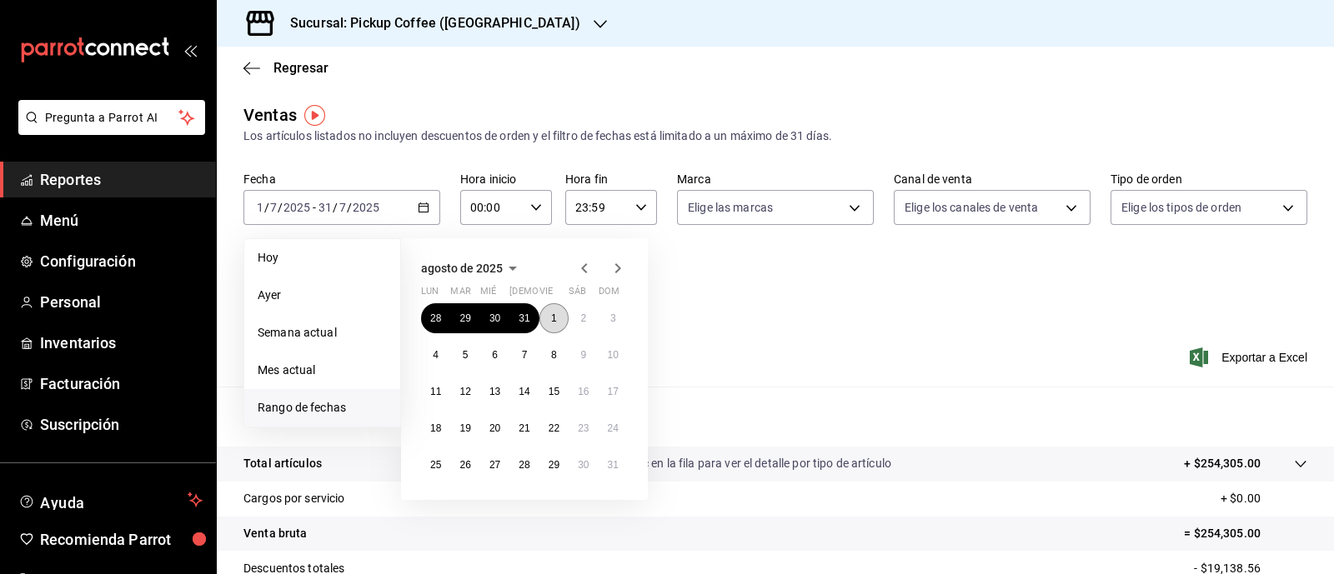
click at [555, 323] on abbr "1" at bounding box center [554, 319] width 6 height 12
click at [614, 459] on abbr "31" at bounding box center [613, 465] width 11 height 12
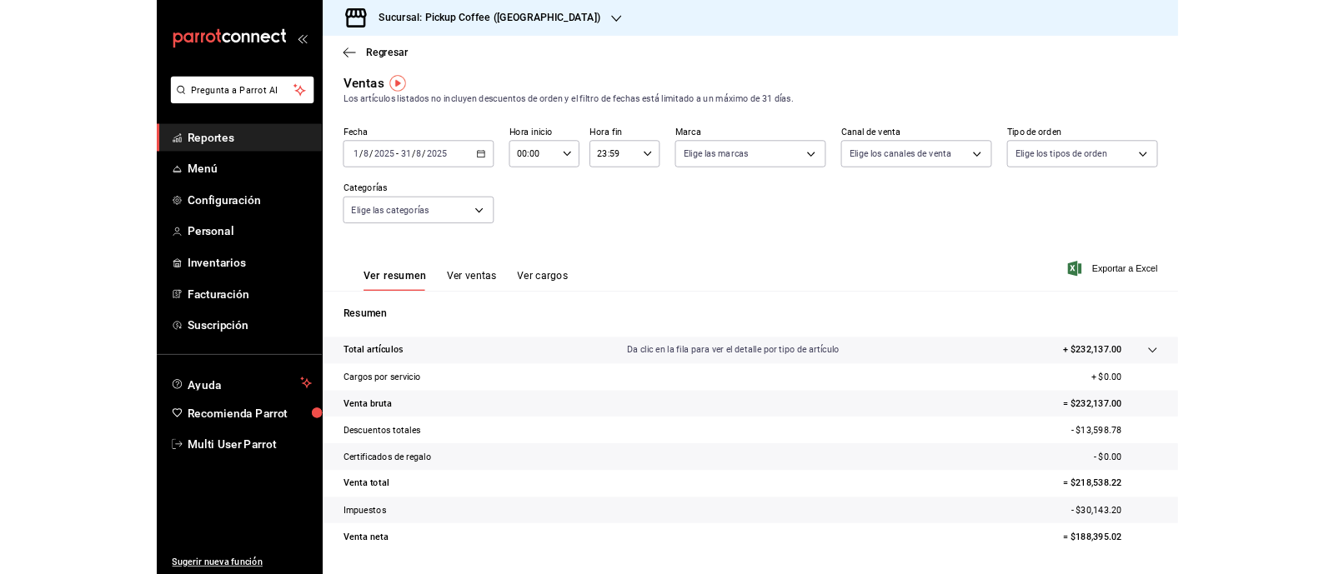
scroll to position [8, 0]
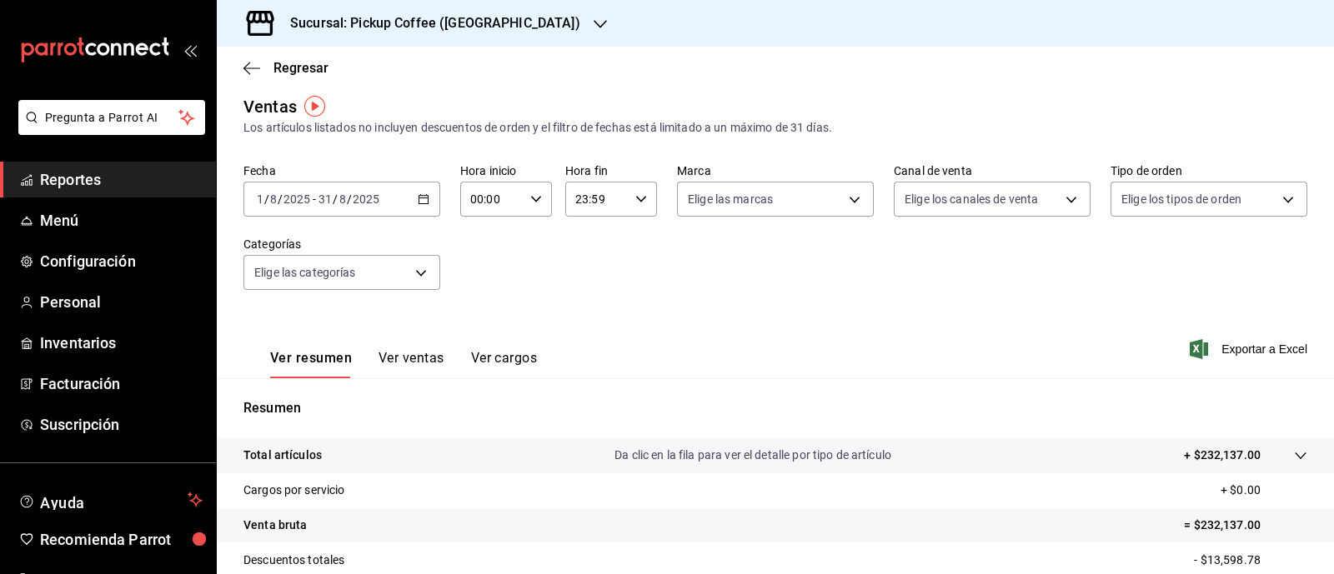
click at [423, 205] on div "2025-08-01 1 / 8 / 2025 - 2025-08-31 31 / 8 / 2025" at bounding box center [341, 199] width 197 height 35
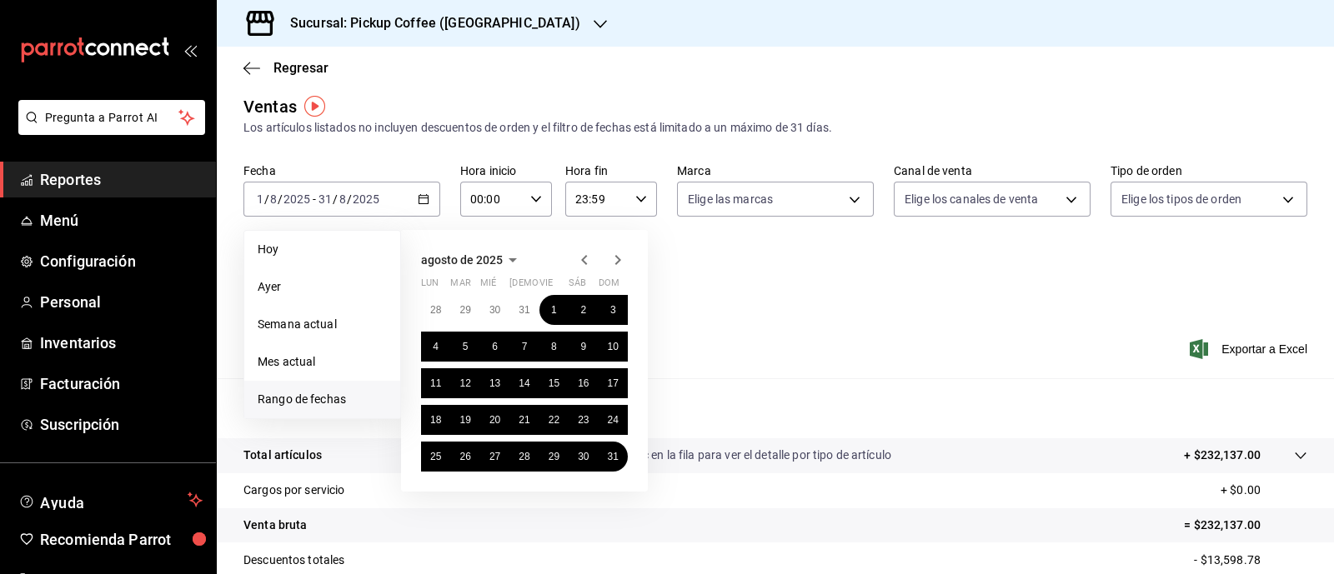
click at [588, 258] on icon "button" at bounding box center [584, 260] width 20 height 20
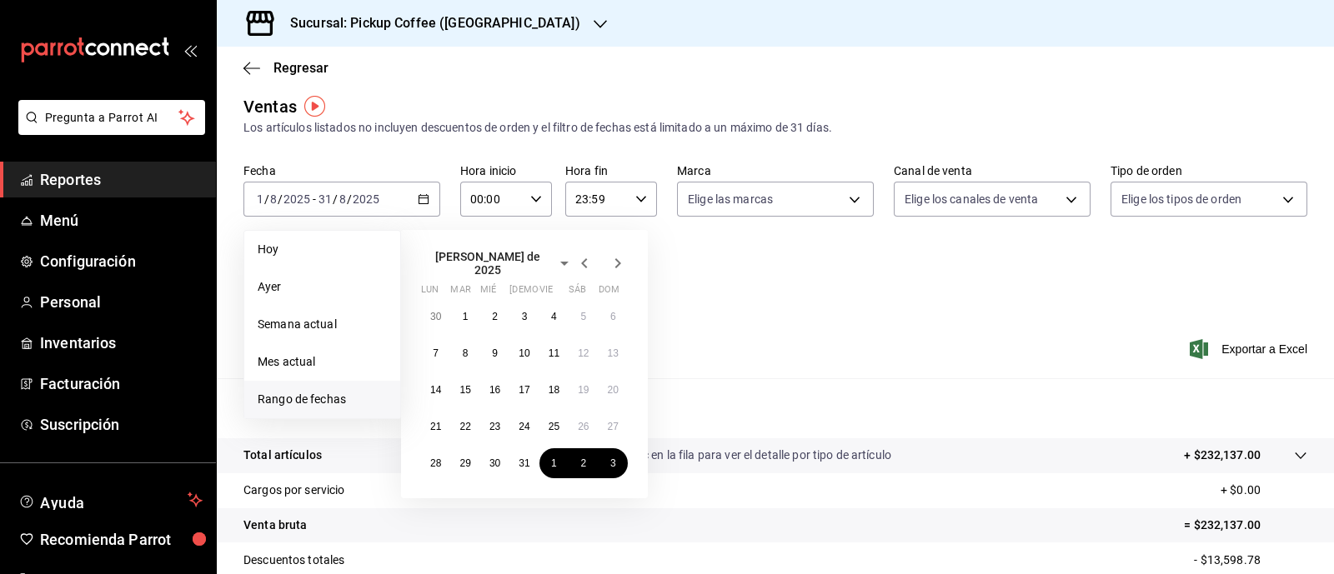
click at [588, 258] on icon "button" at bounding box center [584, 263] width 20 height 20
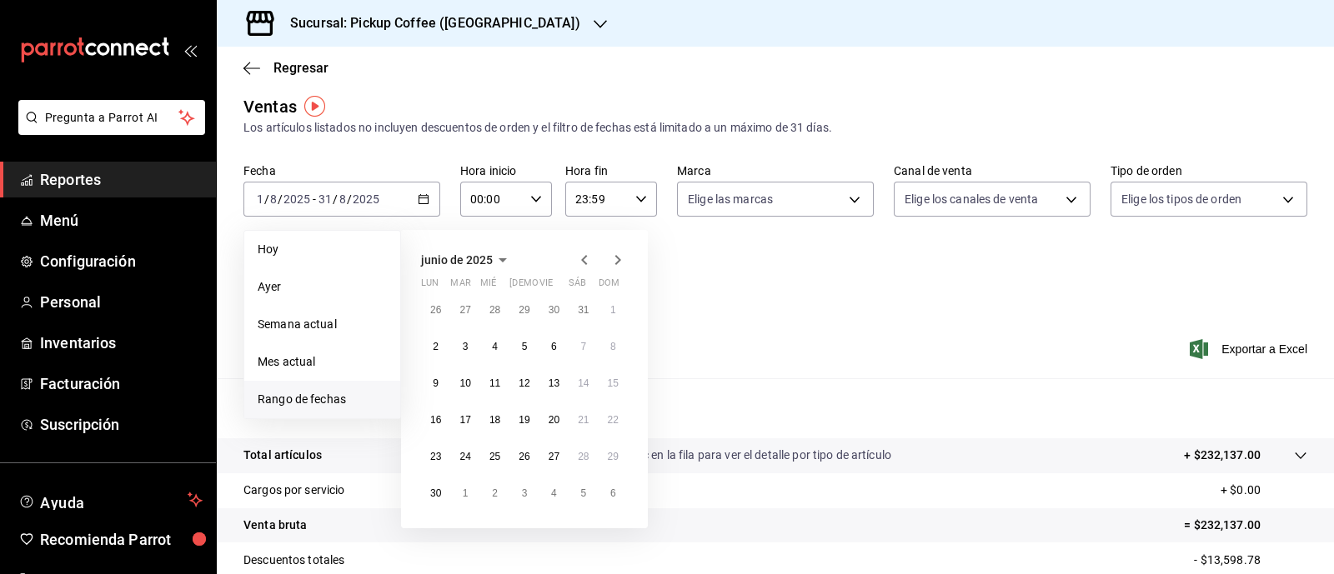
click at [588, 258] on icon "button" at bounding box center [584, 260] width 20 height 20
click at [525, 317] on button "1" at bounding box center [523, 310] width 29 height 30
click at [581, 457] on abbr "31" at bounding box center [583, 457] width 11 height 12
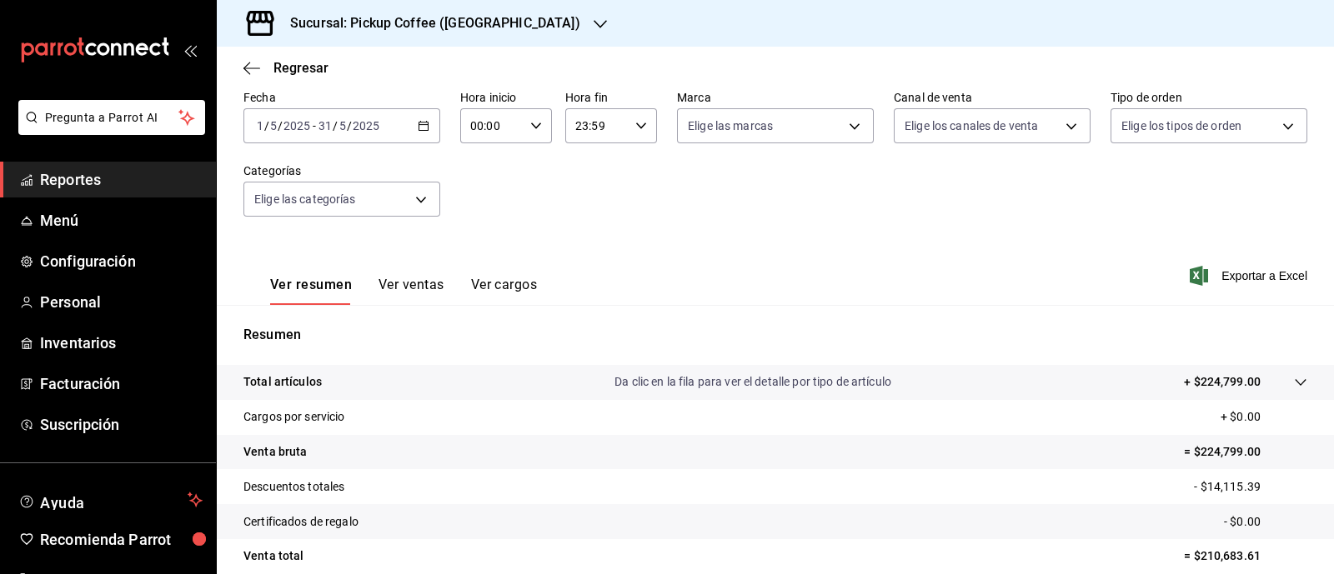
scroll to position [13, 0]
